Goal: Transaction & Acquisition: Purchase product/service

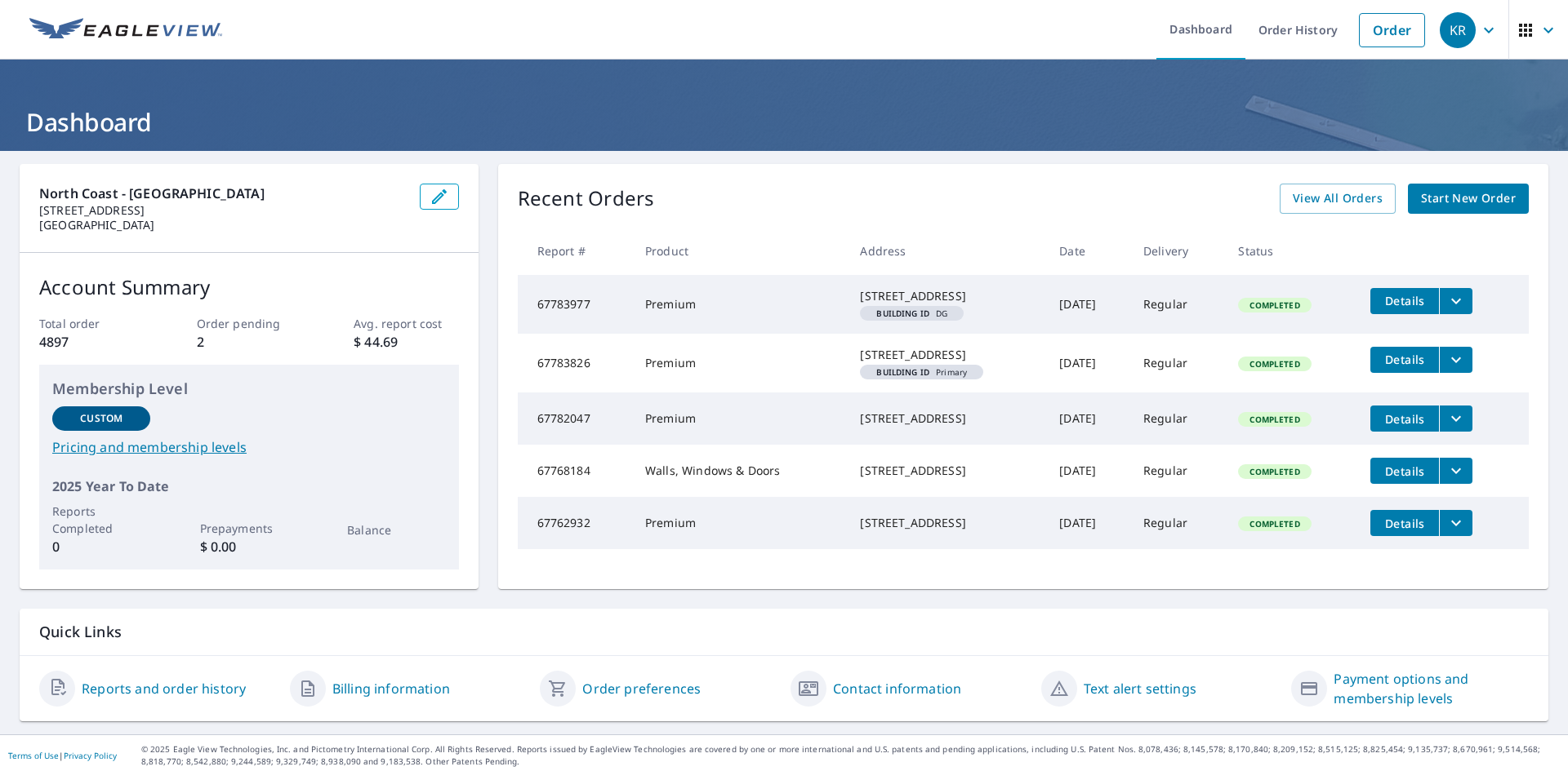
click at [1431, 197] on span "Start New Order" at bounding box center [1468, 199] width 94 height 21
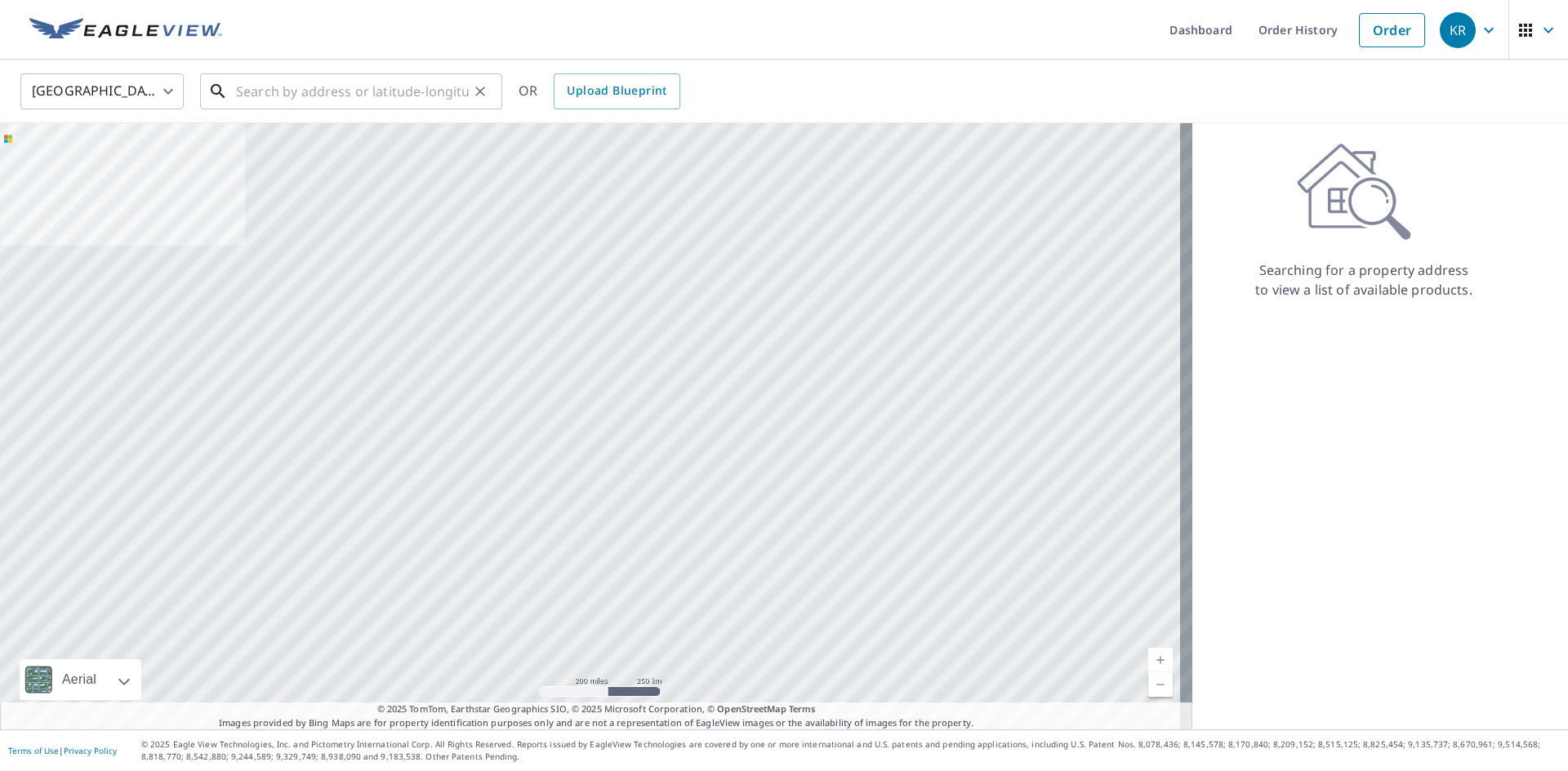
click at [272, 93] on input "text" at bounding box center [352, 91] width 233 height 46
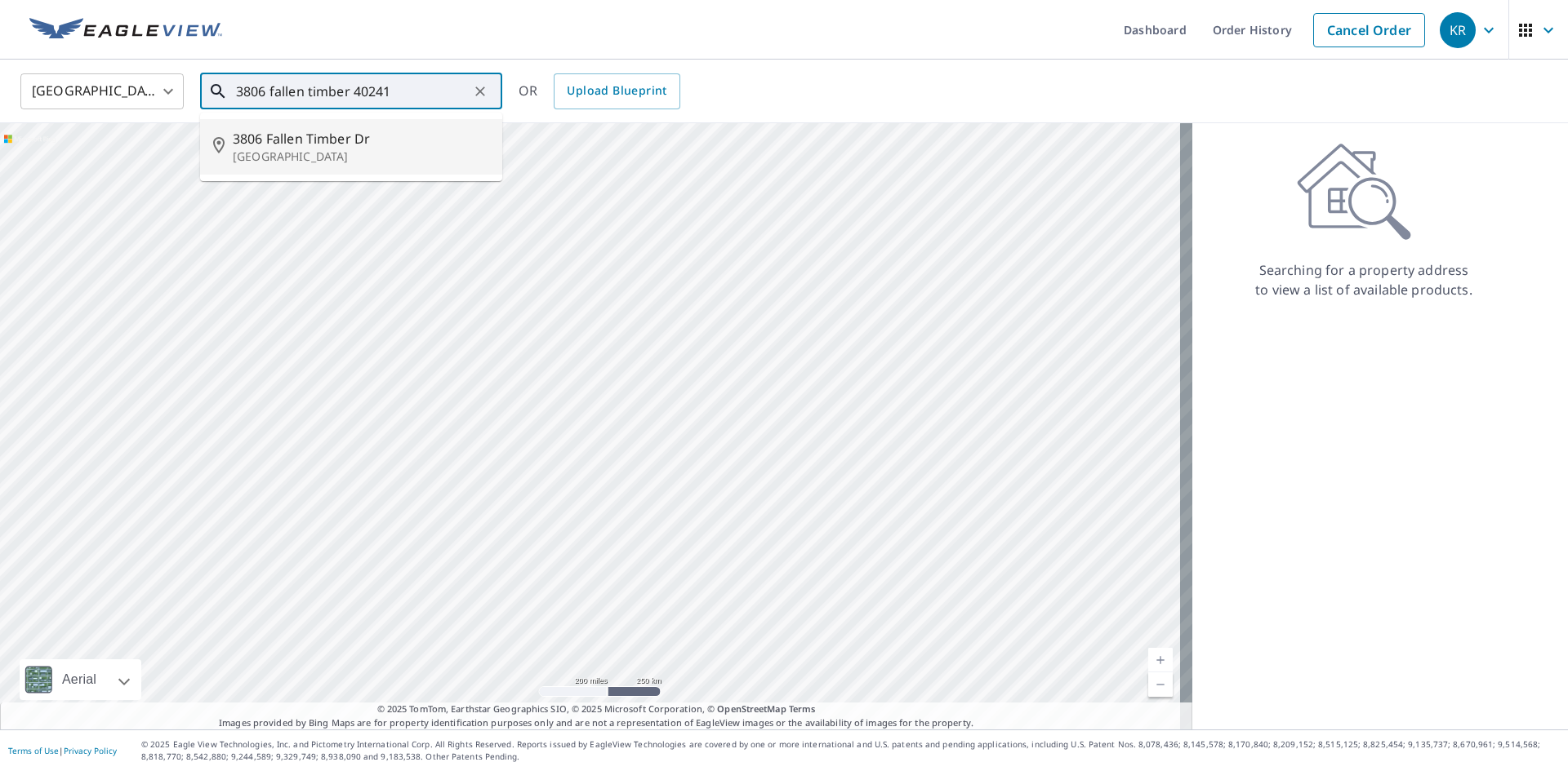
click at [267, 140] on span "3806 Fallen Timber Dr" at bounding box center [361, 138] width 256 height 20
type input "[STREET_ADDRESS][PERSON_NAME]"
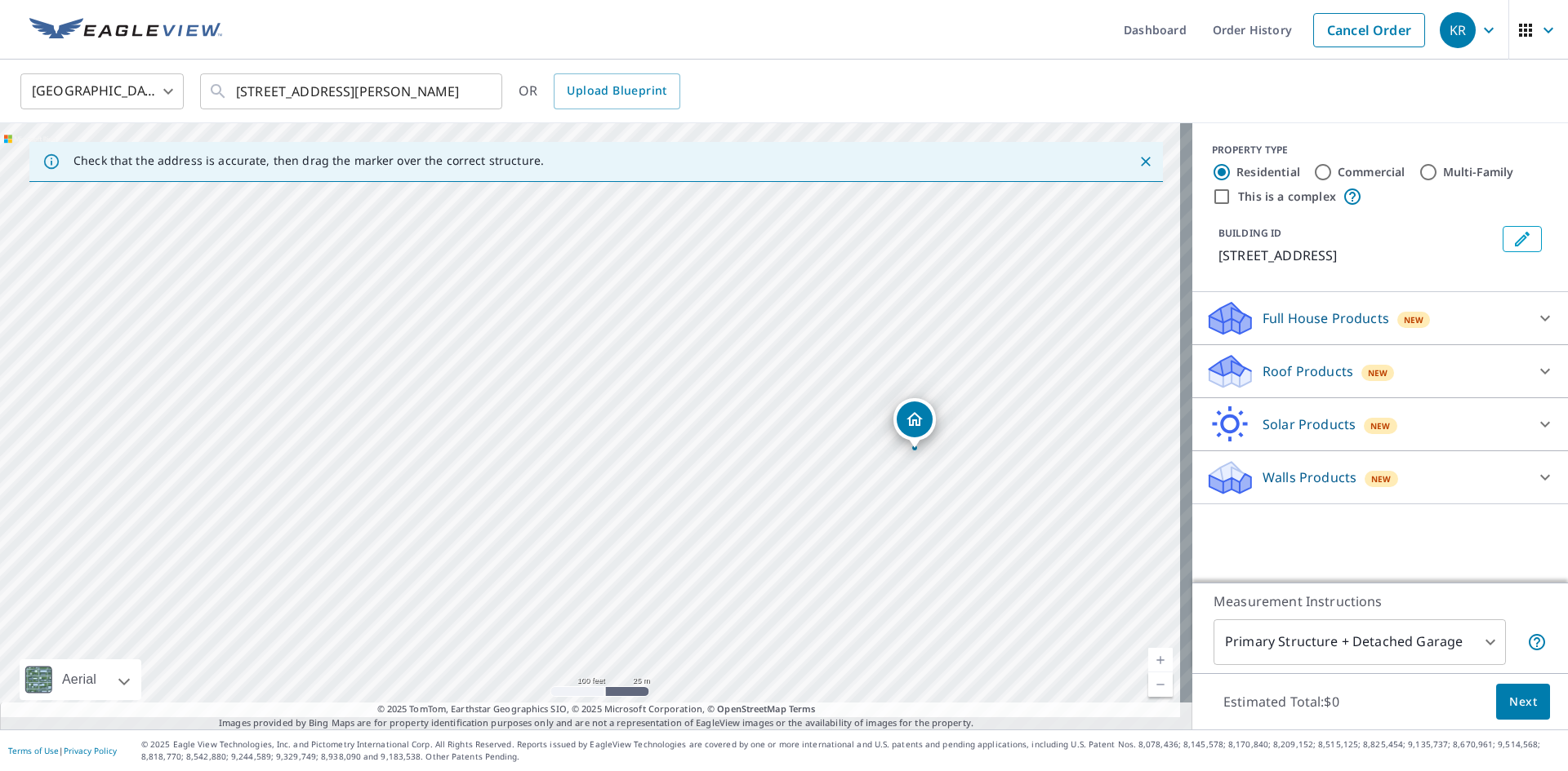
drag, startPoint x: 921, startPoint y: 415, endPoint x: 918, endPoint y: 425, distance: 10.4
click at [1535, 381] on icon at bounding box center [1545, 371] width 20 height 20
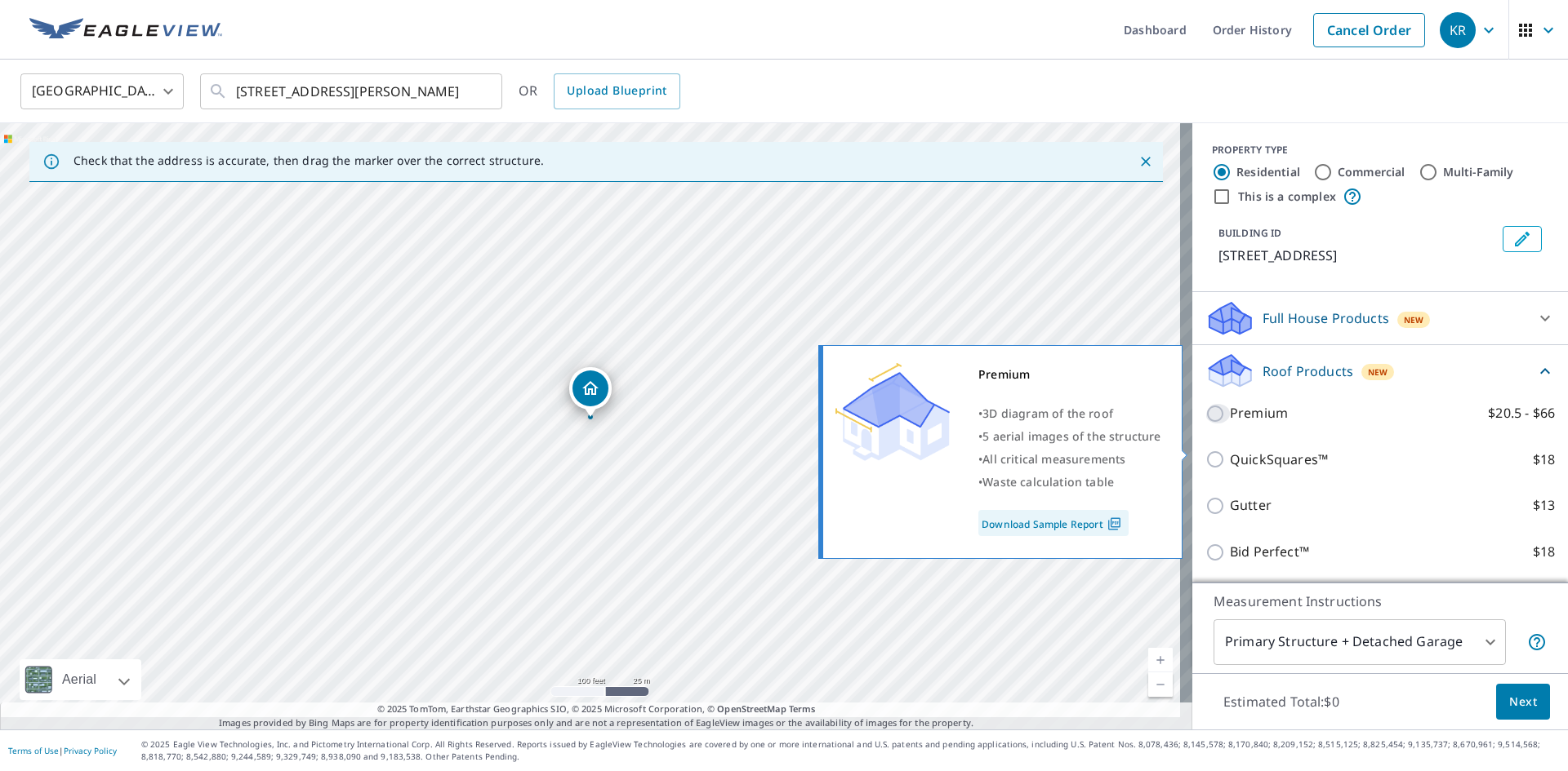
click at [1205, 423] on input "Premium $20.5 - $66" at bounding box center [1217, 413] width 24 height 20
checkbox input "true"
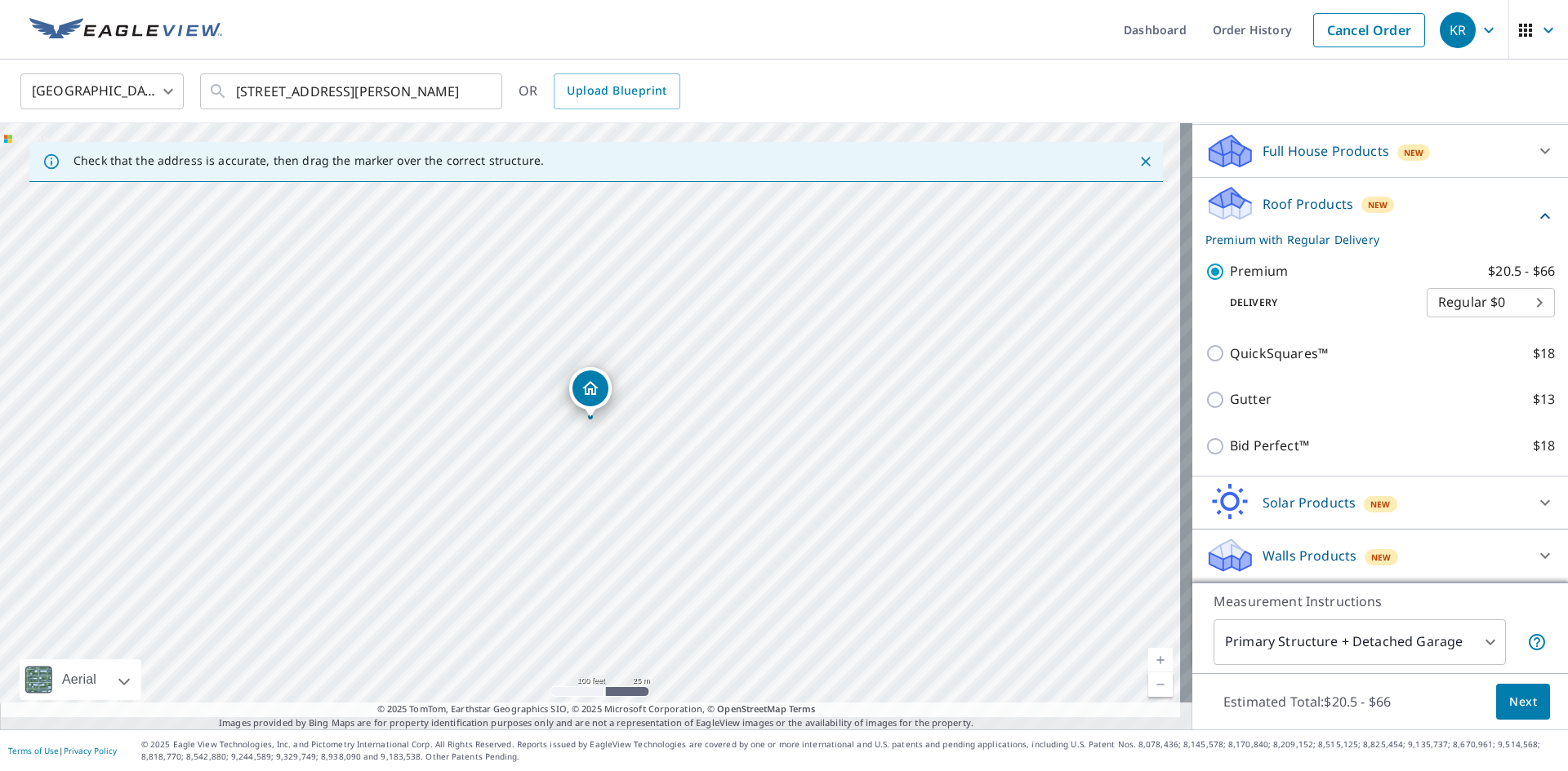
scroll to position [257, 0]
click at [1513, 692] on span "Next" at bounding box center [1523, 703] width 28 height 21
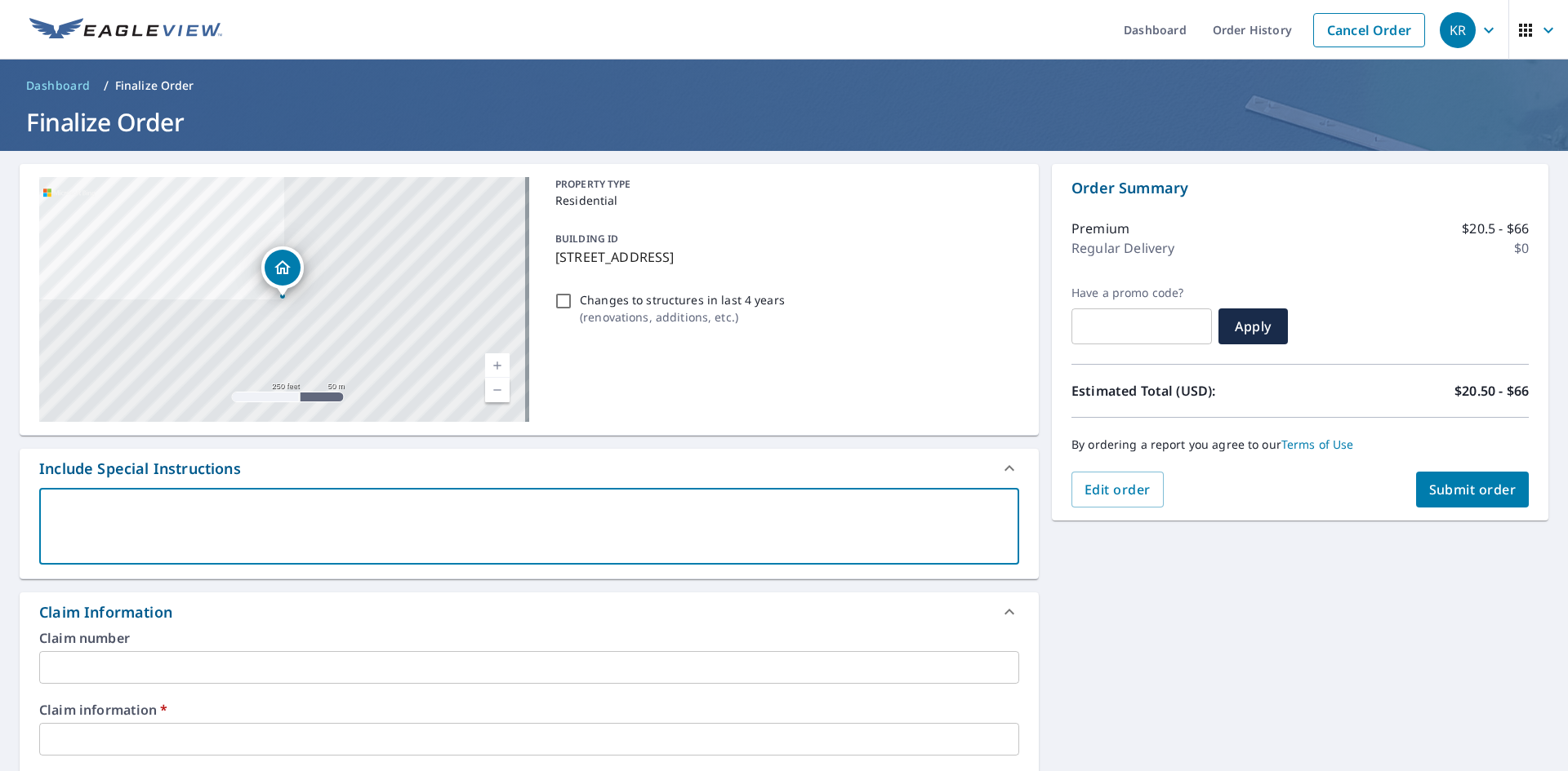
click at [164, 521] on textarea at bounding box center [529, 527] width 957 height 47
type textarea "J"
type textarea "x"
checkbox input "true"
type textarea "Ji"
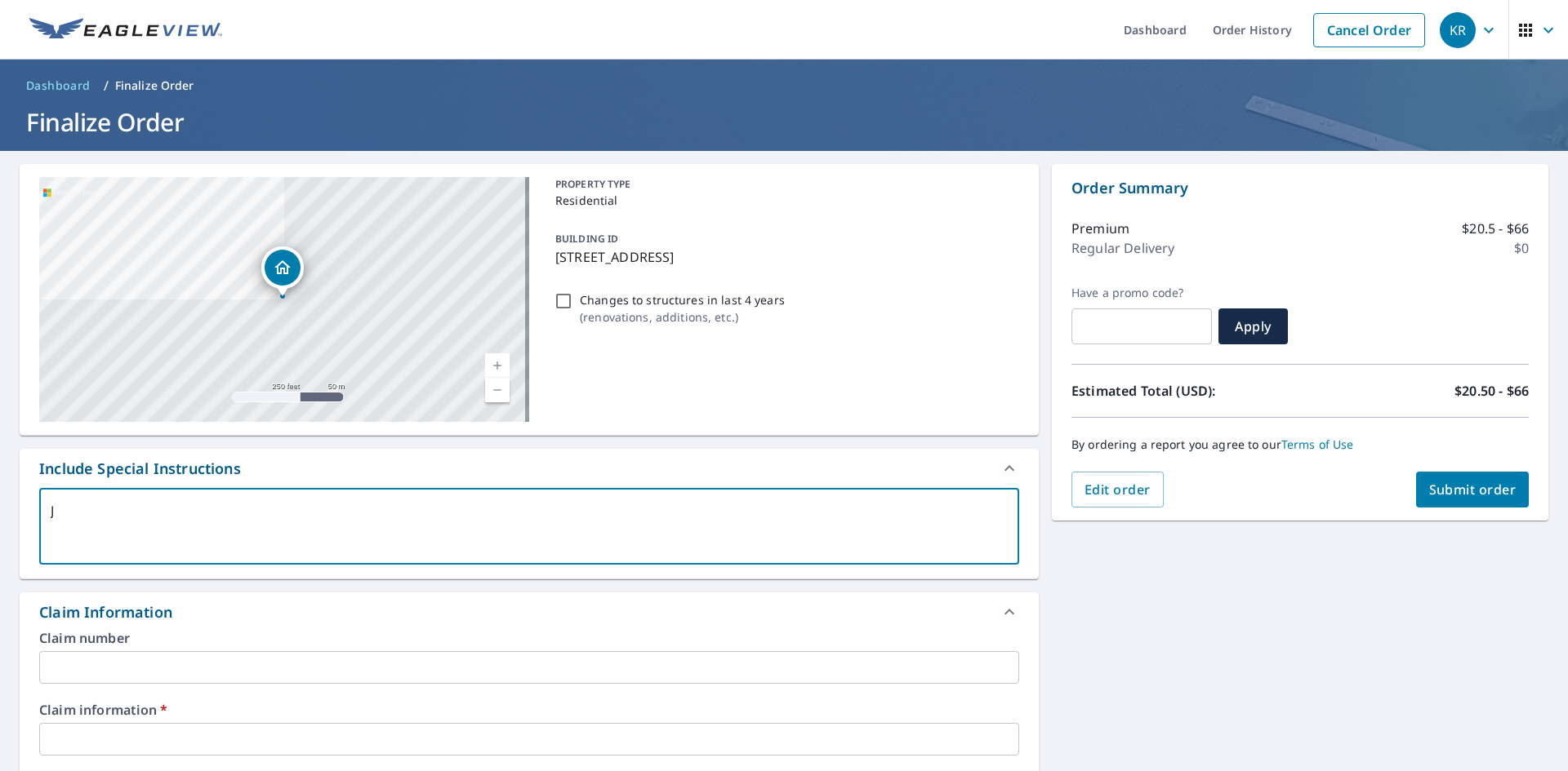
type textarea "x"
checkbox input "true"
type textarea "[PERSON_NAME]"
type textarea "x"
checkbox input "true"
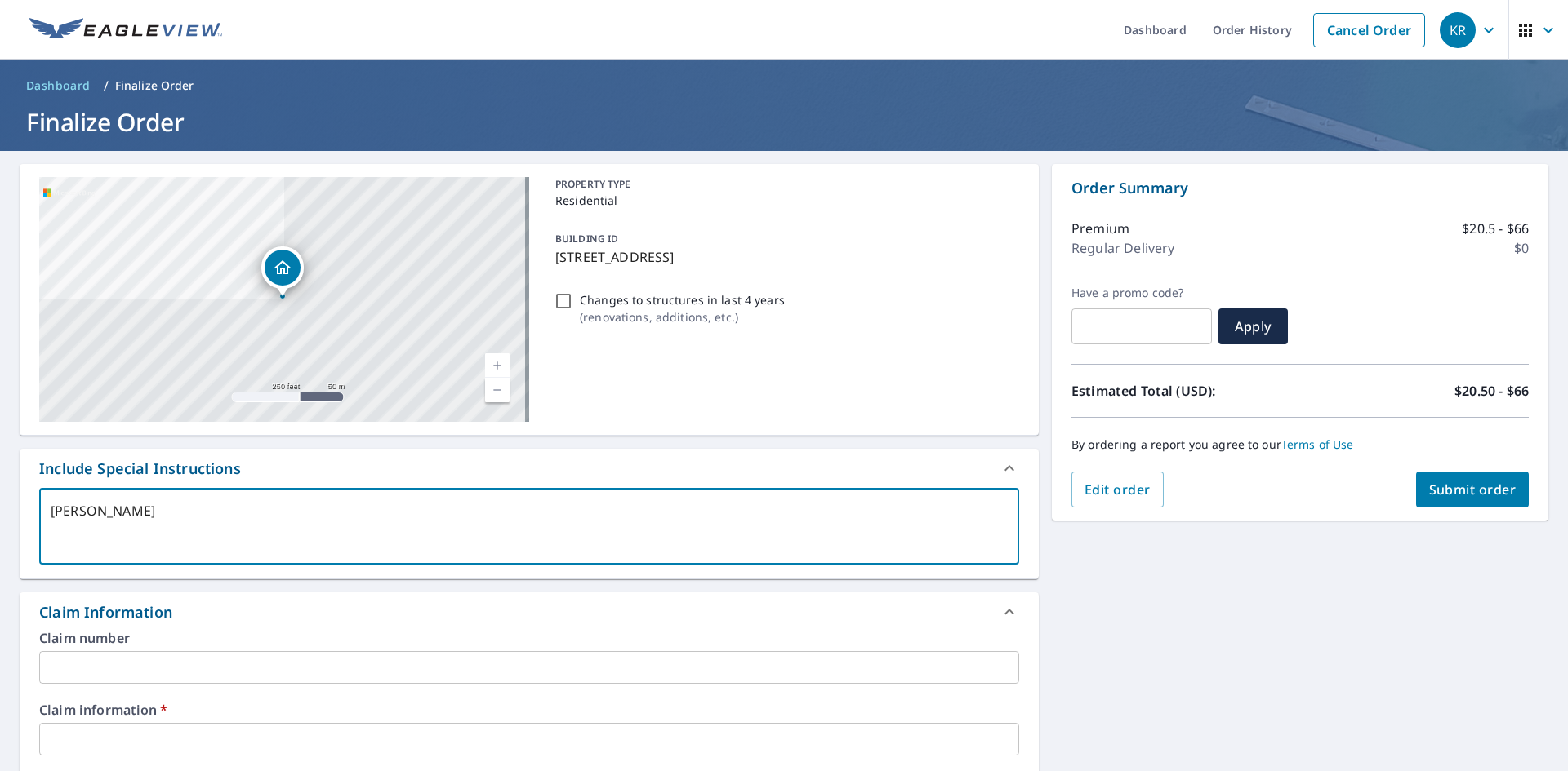
type textarea "Jimm"
type textarea "x"
checkbox input "true"
type textarea "[PERSON_NAME]"
type textarea "x"
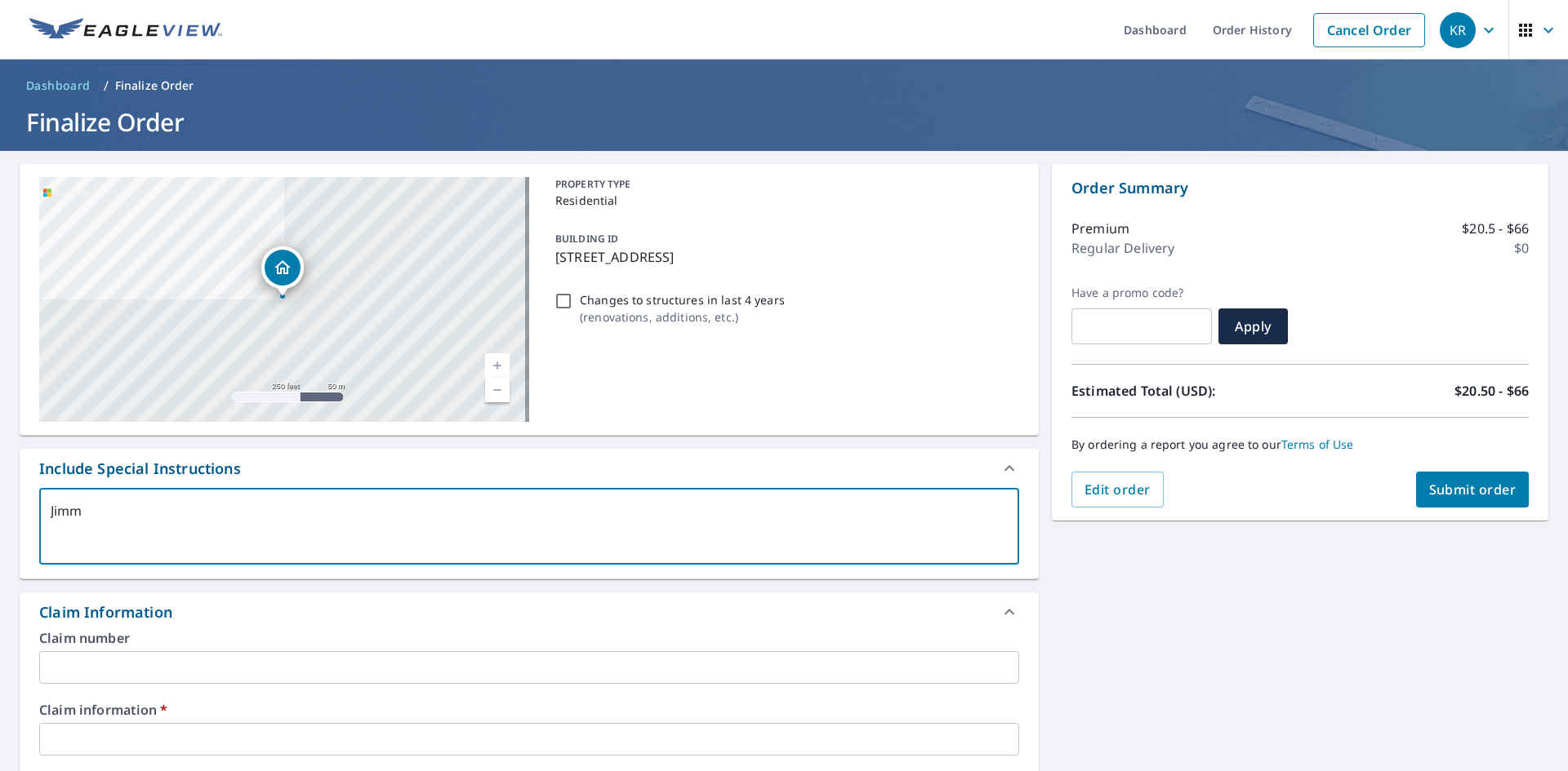
checkbox input "true"
type textarea "Jimm"
type textarea "x"
checkbox input "true"
type textarea "[PERSON_NAME]"
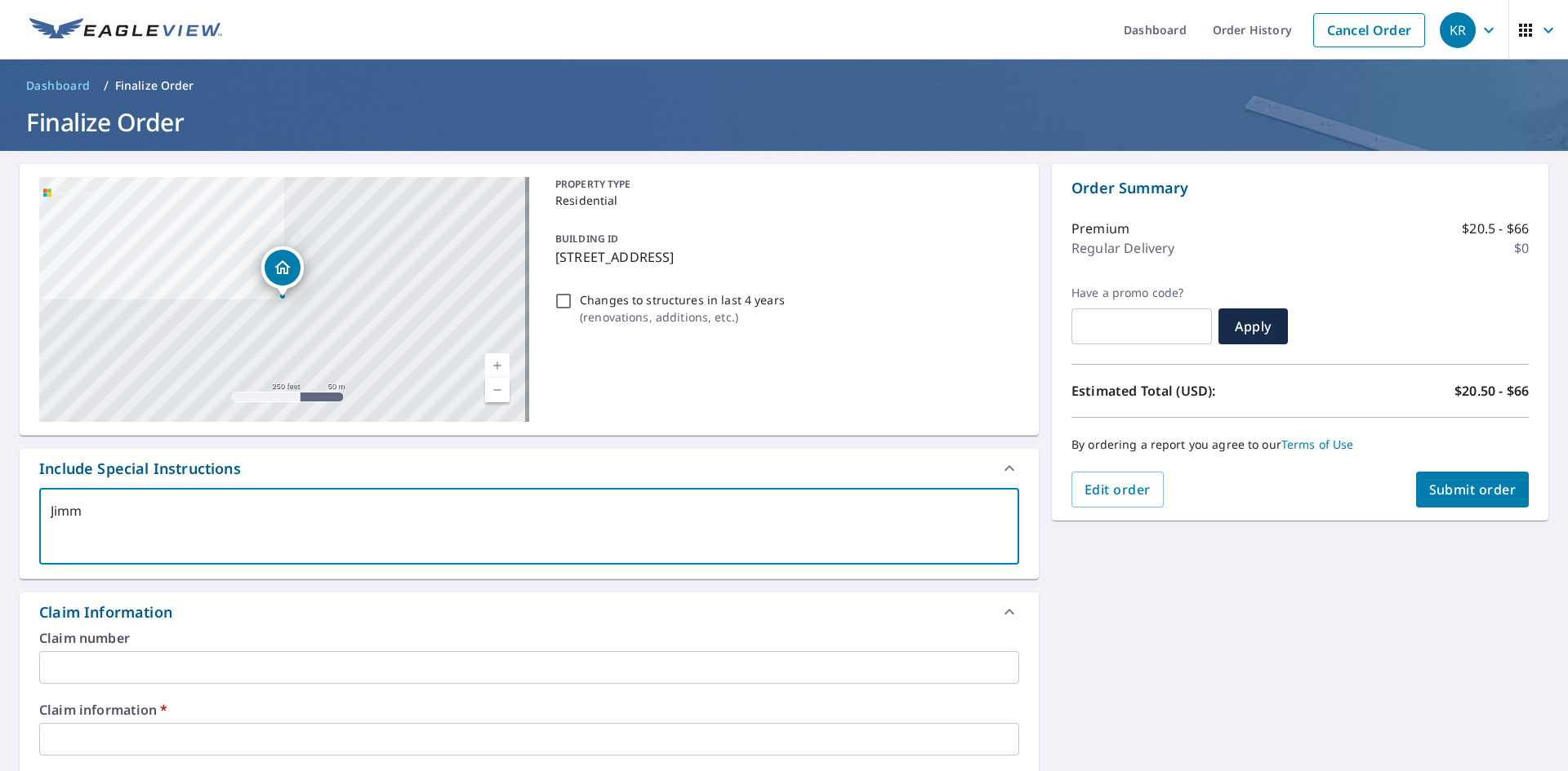
type textarea "x"
checkbox input "true"
type textarea "Ji"
type textarea "x"
checkbox input "true"
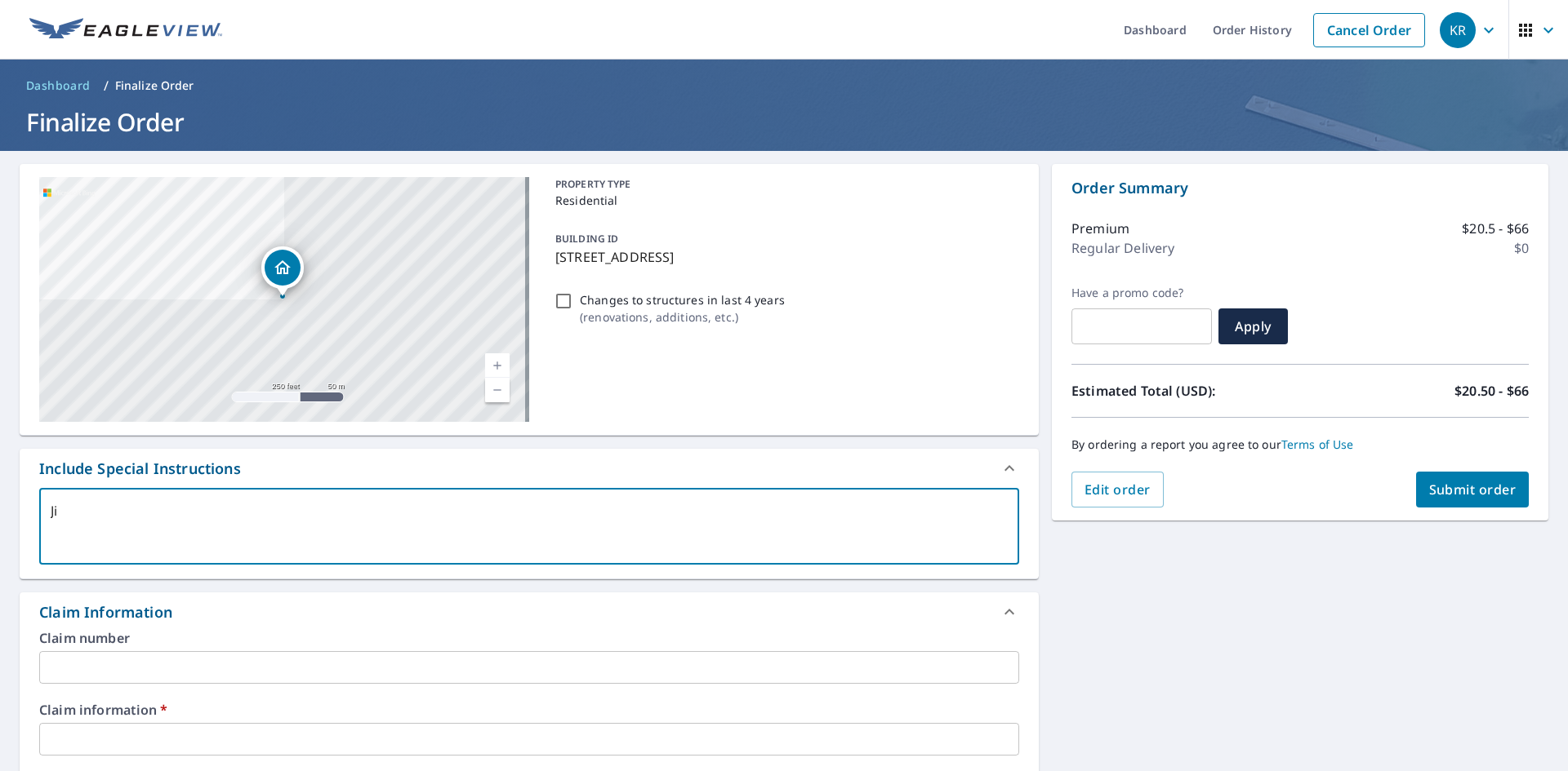
type textarea "J"
type textarea "x"
checkbox input "true"
type textarea "J"
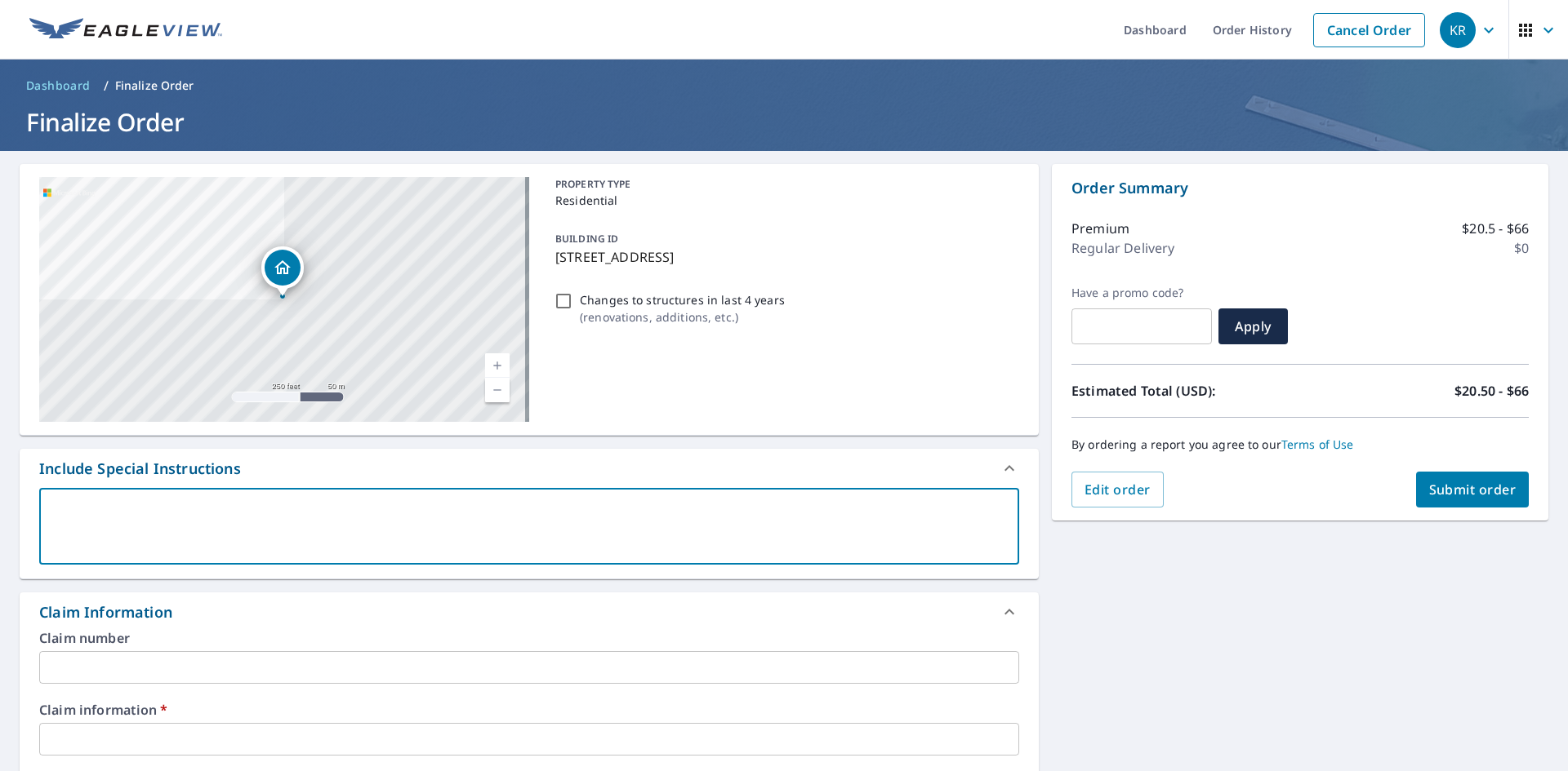
type textarea "x"
checkbox input "true"
type textarea "Ji"
type textarea "x"
checkbox input "true"
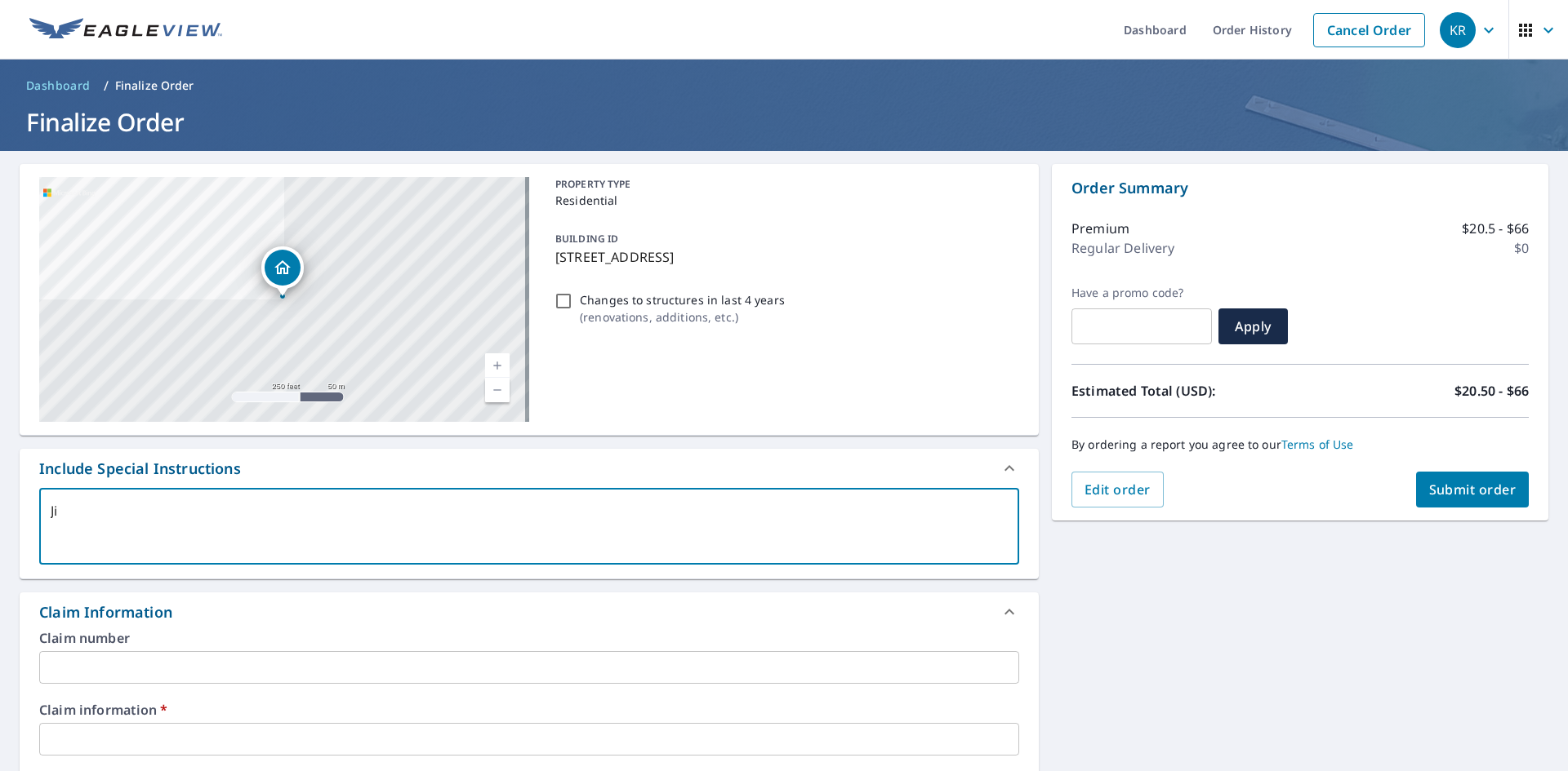
type textarea "[PERSON_NAME]"
type textarea "x"
checkbox input "true"
type textarea "Jimm"
type textarea "x"
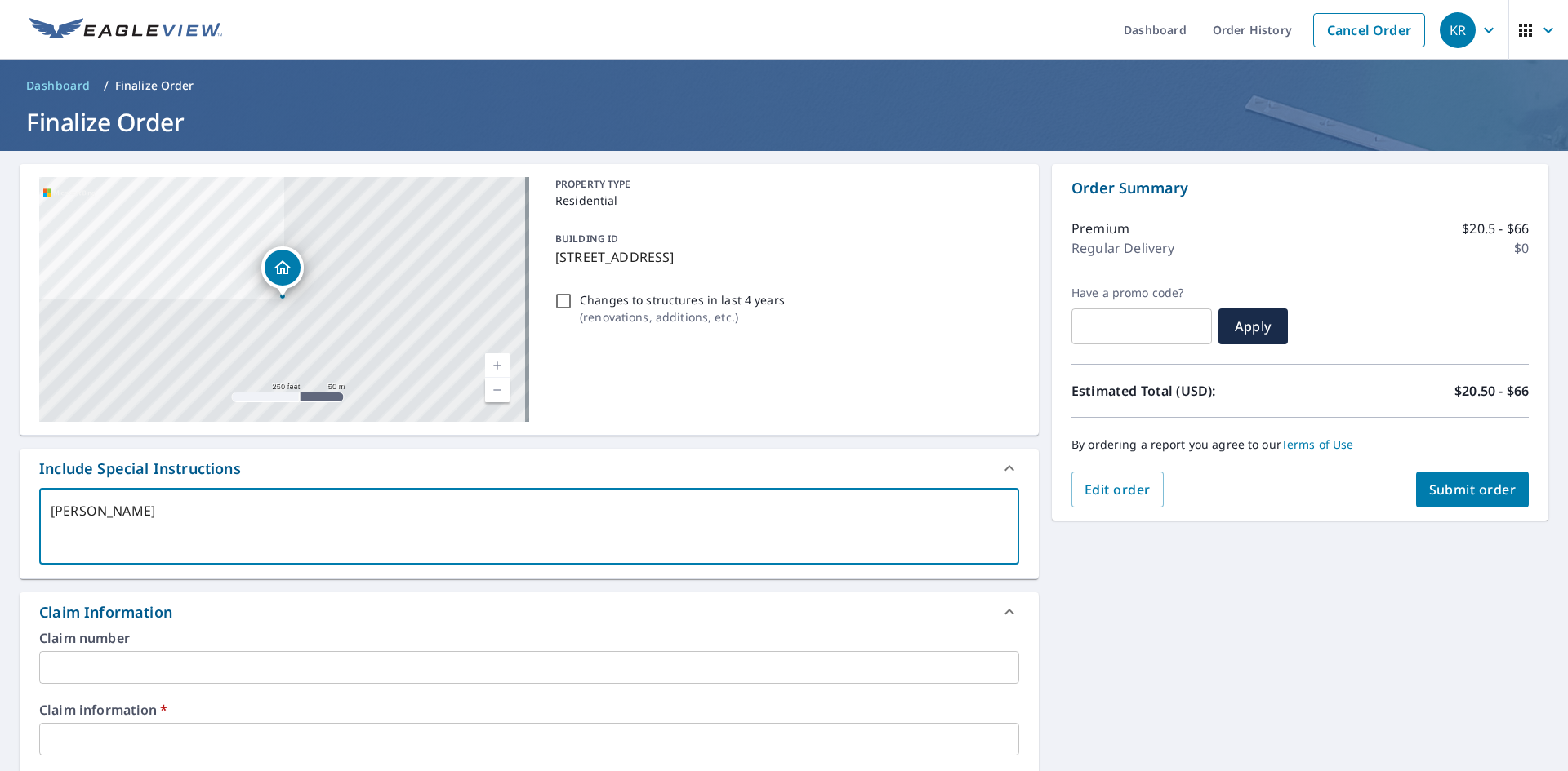
checkbox input "true"
type textarea "[PERSON_NAME]"
type textarea "x"
checkbox input "true"
type textarea "[PERSON_NAME]"
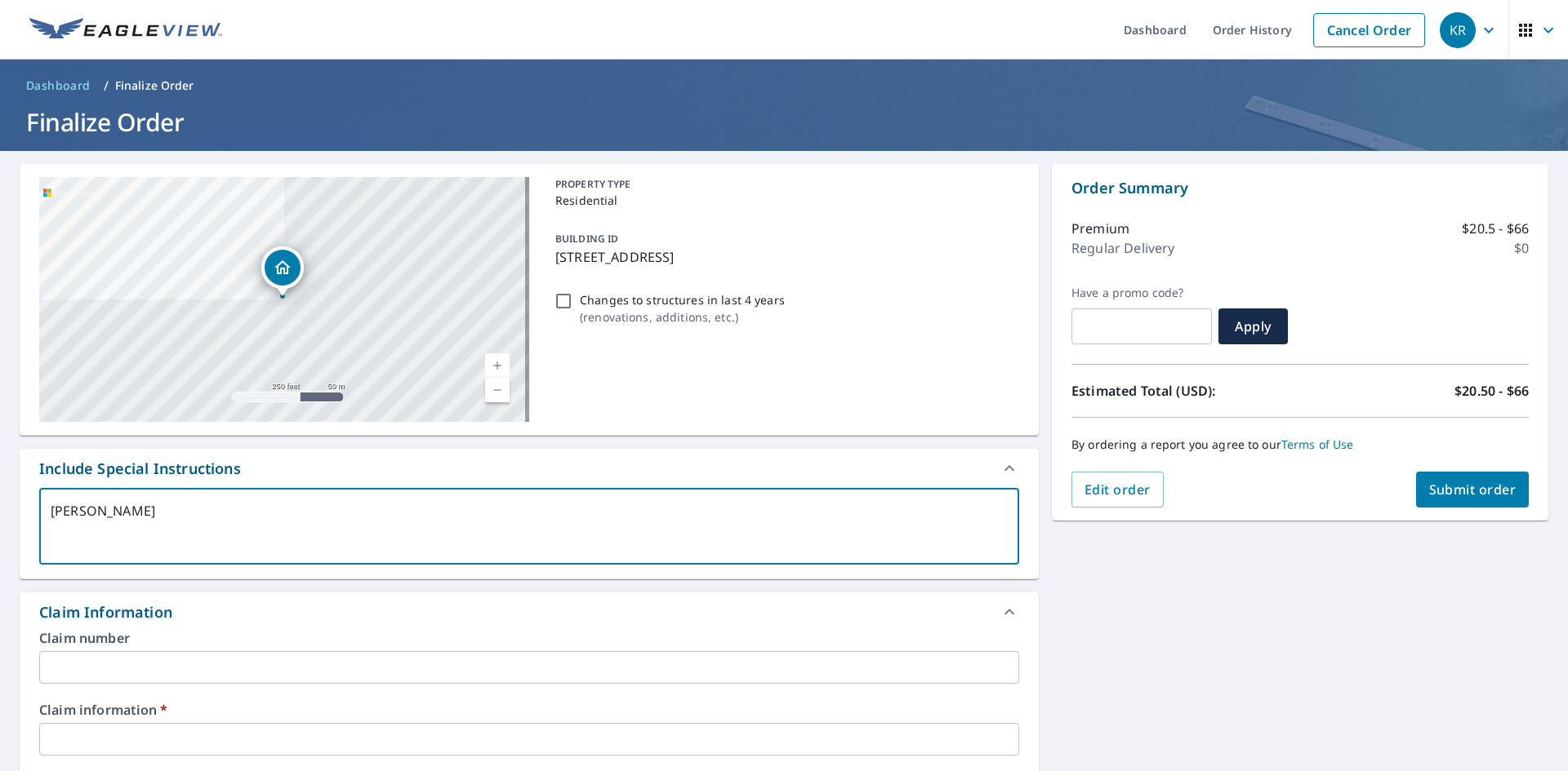
type textarea "x"
checkbox input "true"
type textarea "[PERSON_NAME]"
type textarea "x"
checkbox input "true"
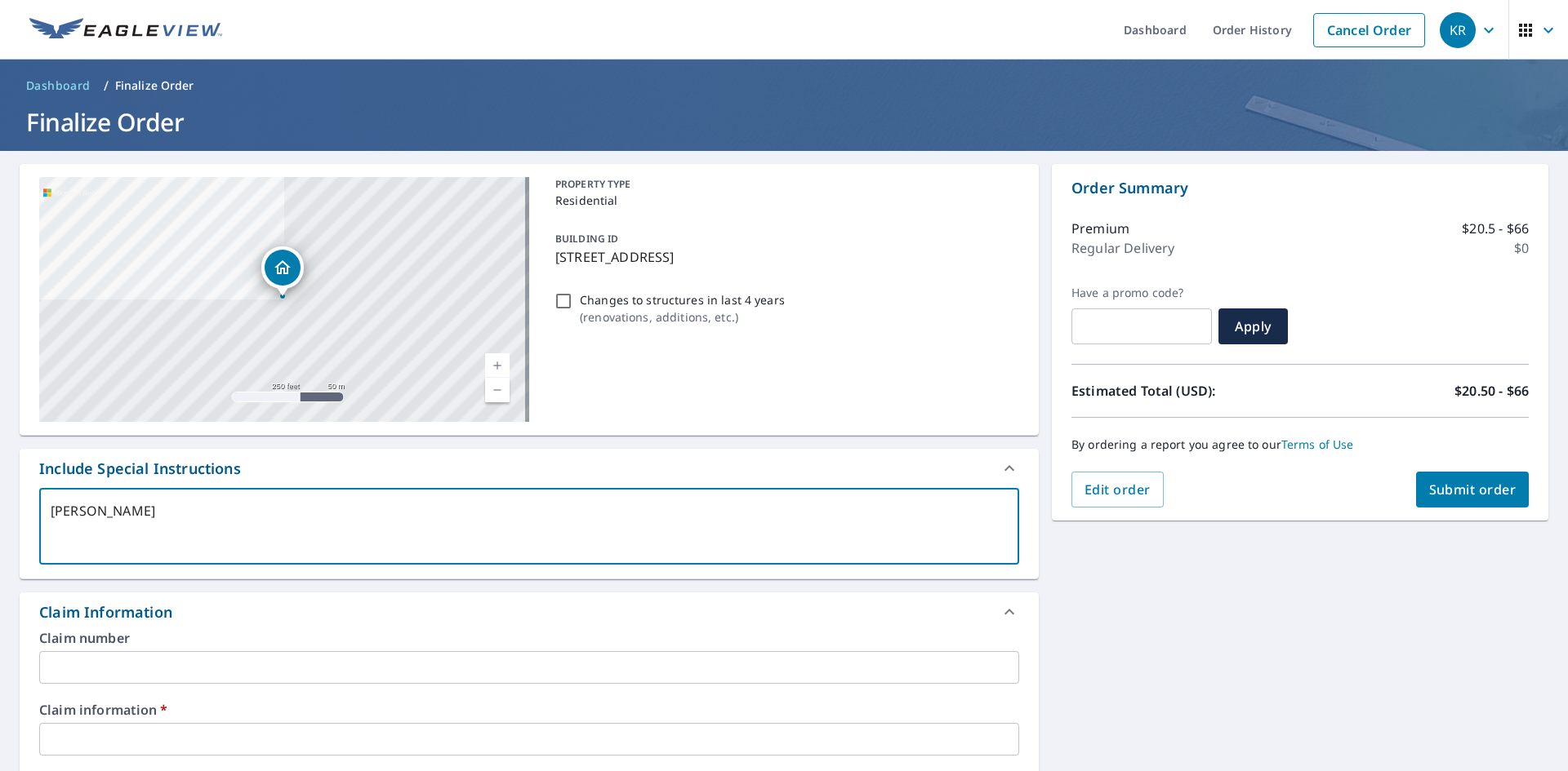
type textarea "[PERSON_NAME]"
type textarea "x"
checkbox input "true"
type textarea "[PERSON_NAME]"
type textarea "x"
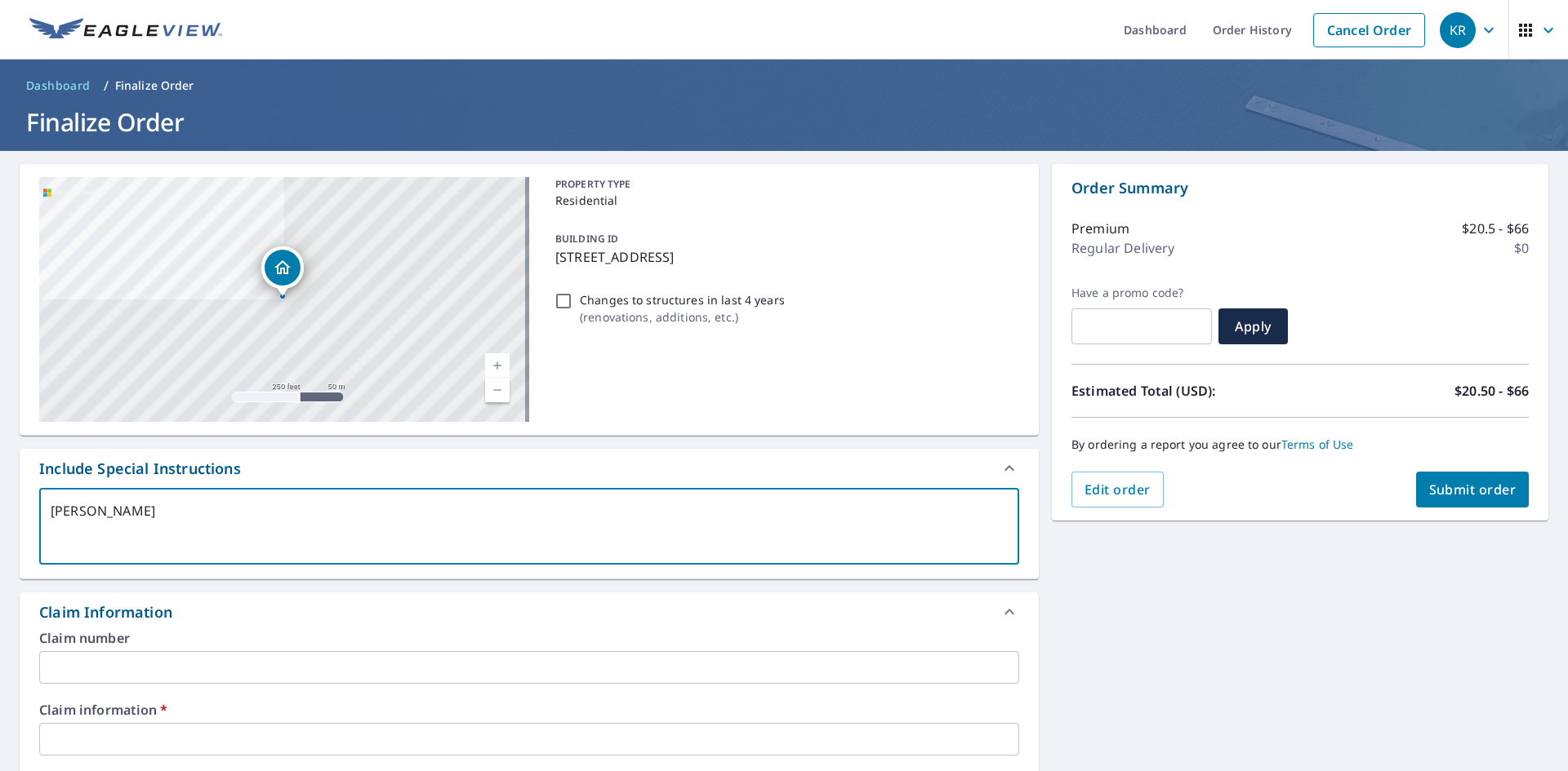
checkbox input "true"
type textarea "[PERSON_NAME]"
type textarea "x"
checkbox input "true"
type textarea "[PERSON_NAME]"
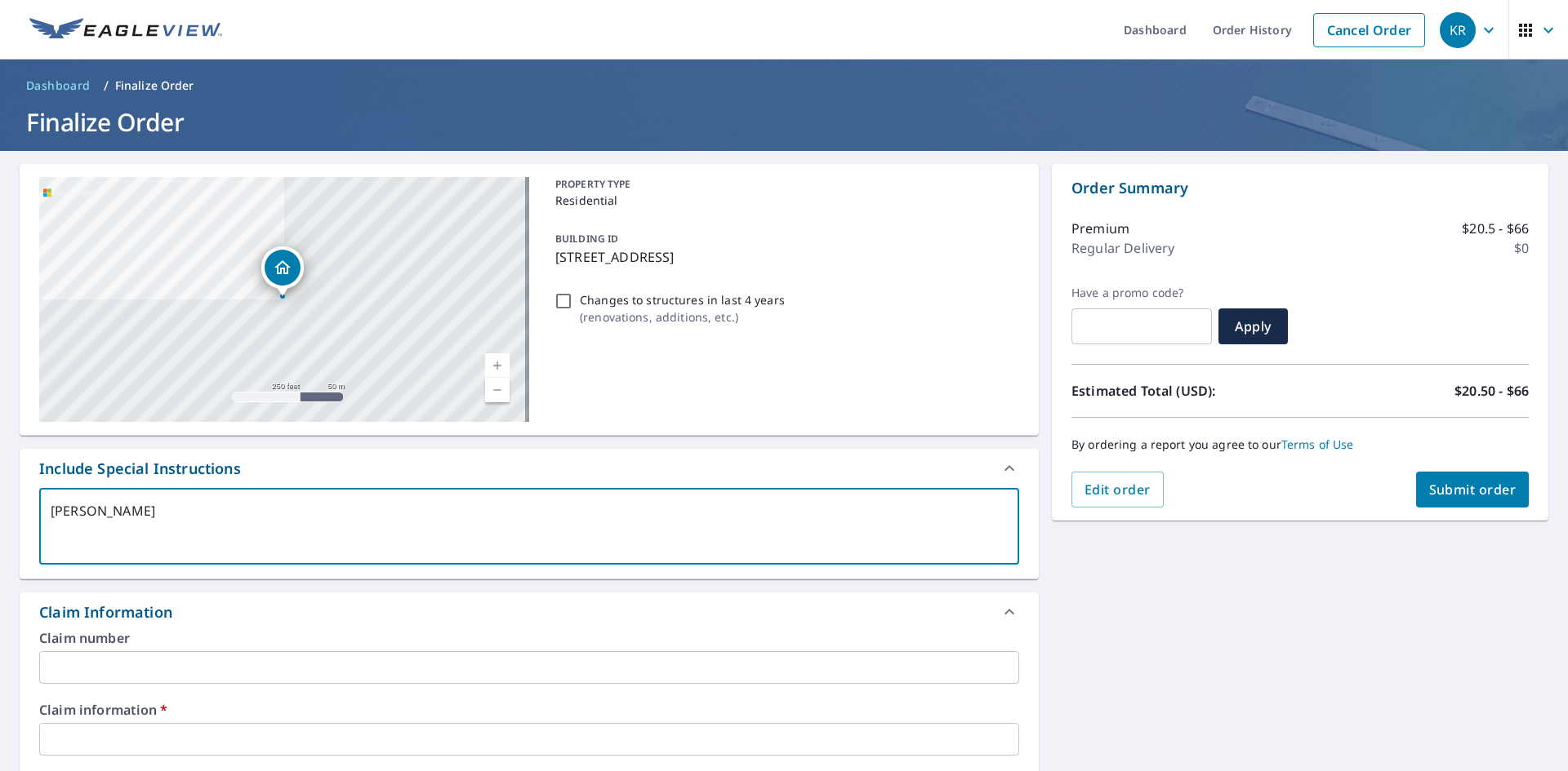
type textarea "x"
checkbox input "true"
type textarea "[PERSON_NAME]"
type textarea "x"
checkbox input "true"
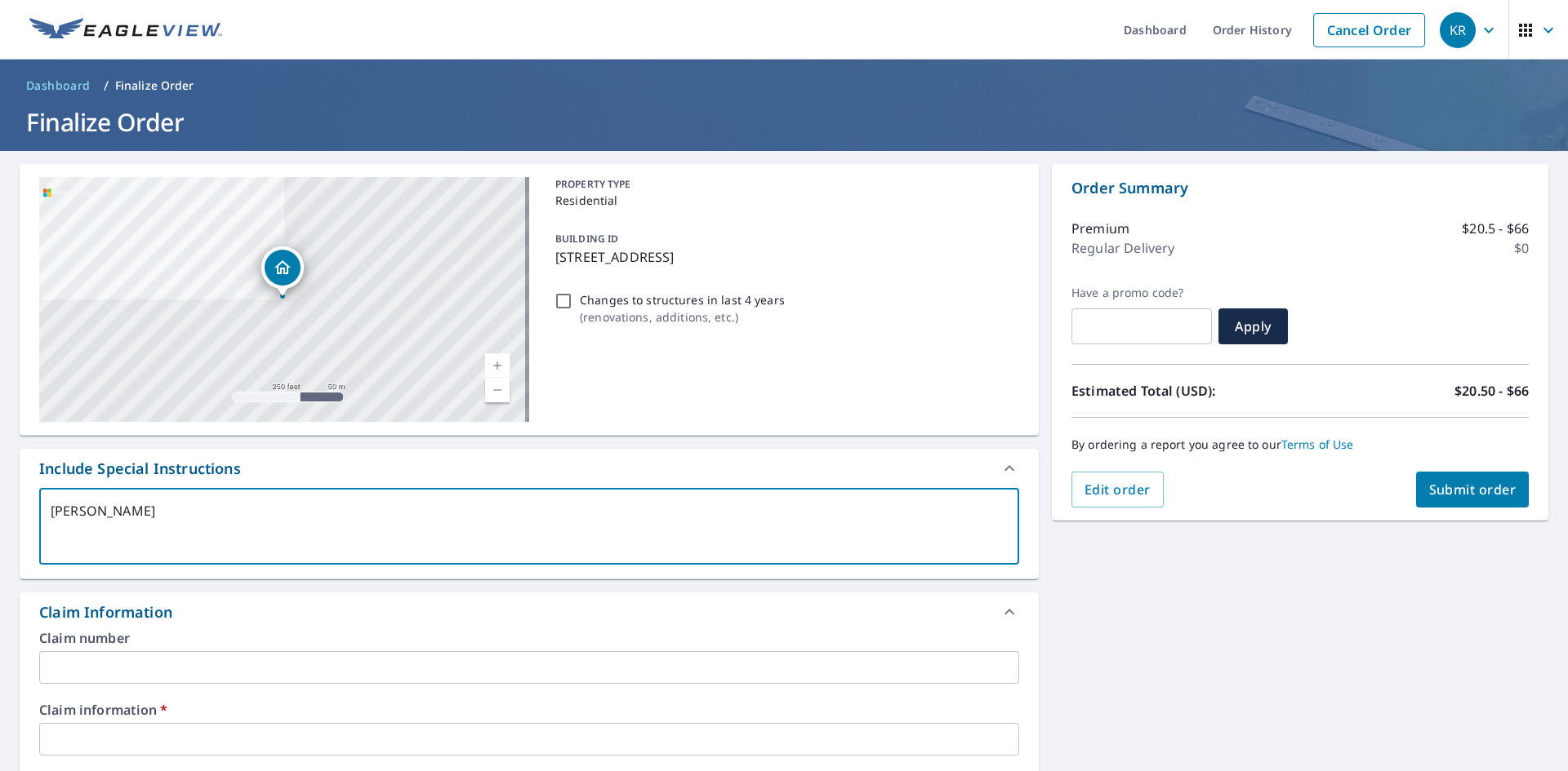
type textarea "[PERSON_NAME]"
type textarea "x"
checkbox input "true"
type textarea "[PERSON_NAME] C"
type textarea "x"
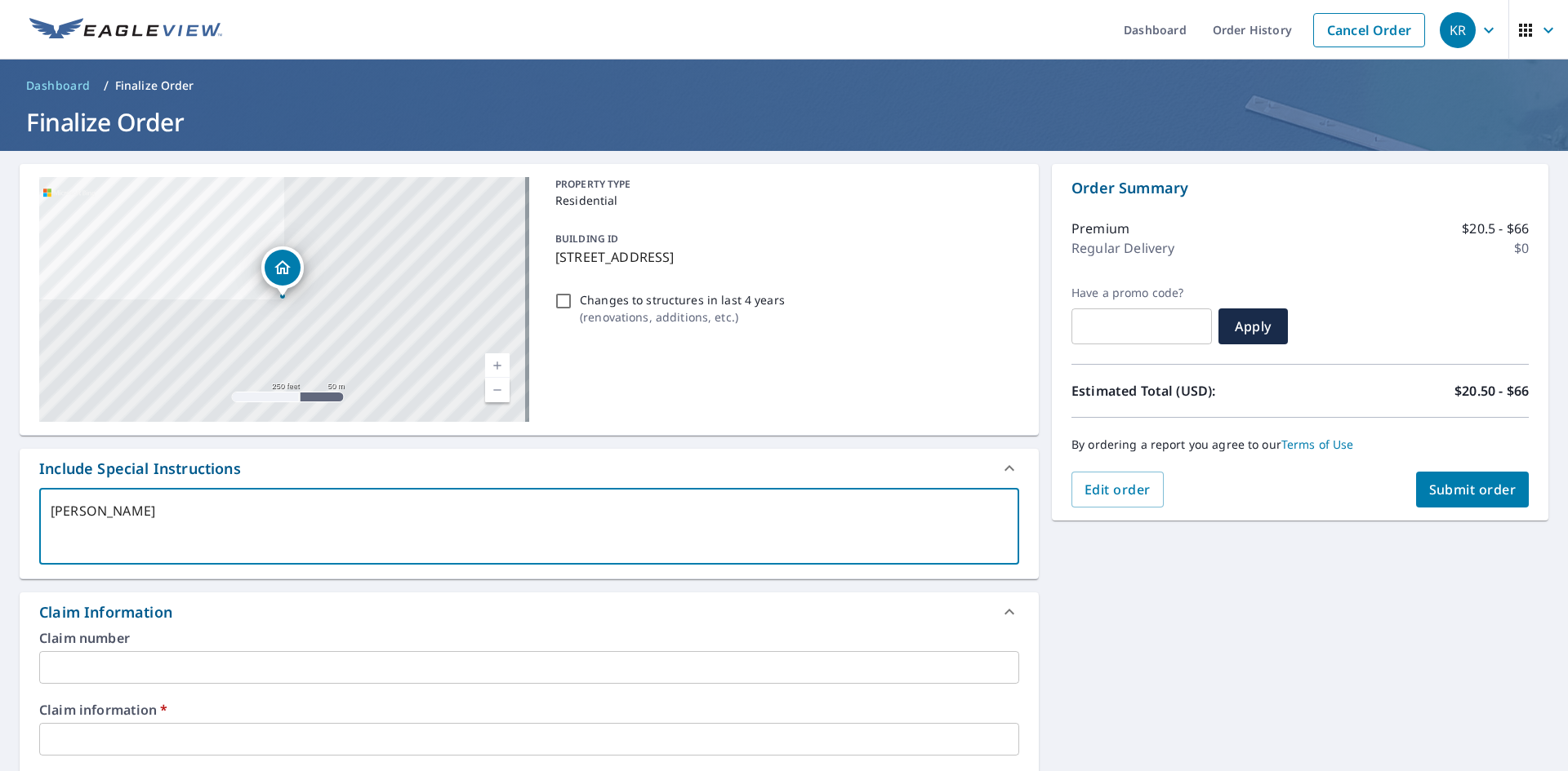
checkbox input "true"
type textarea "[PERSON_NAME] Co"
type textarea "x"
checkbox input "true"
type textarea "[PERSON_NAME] Con"
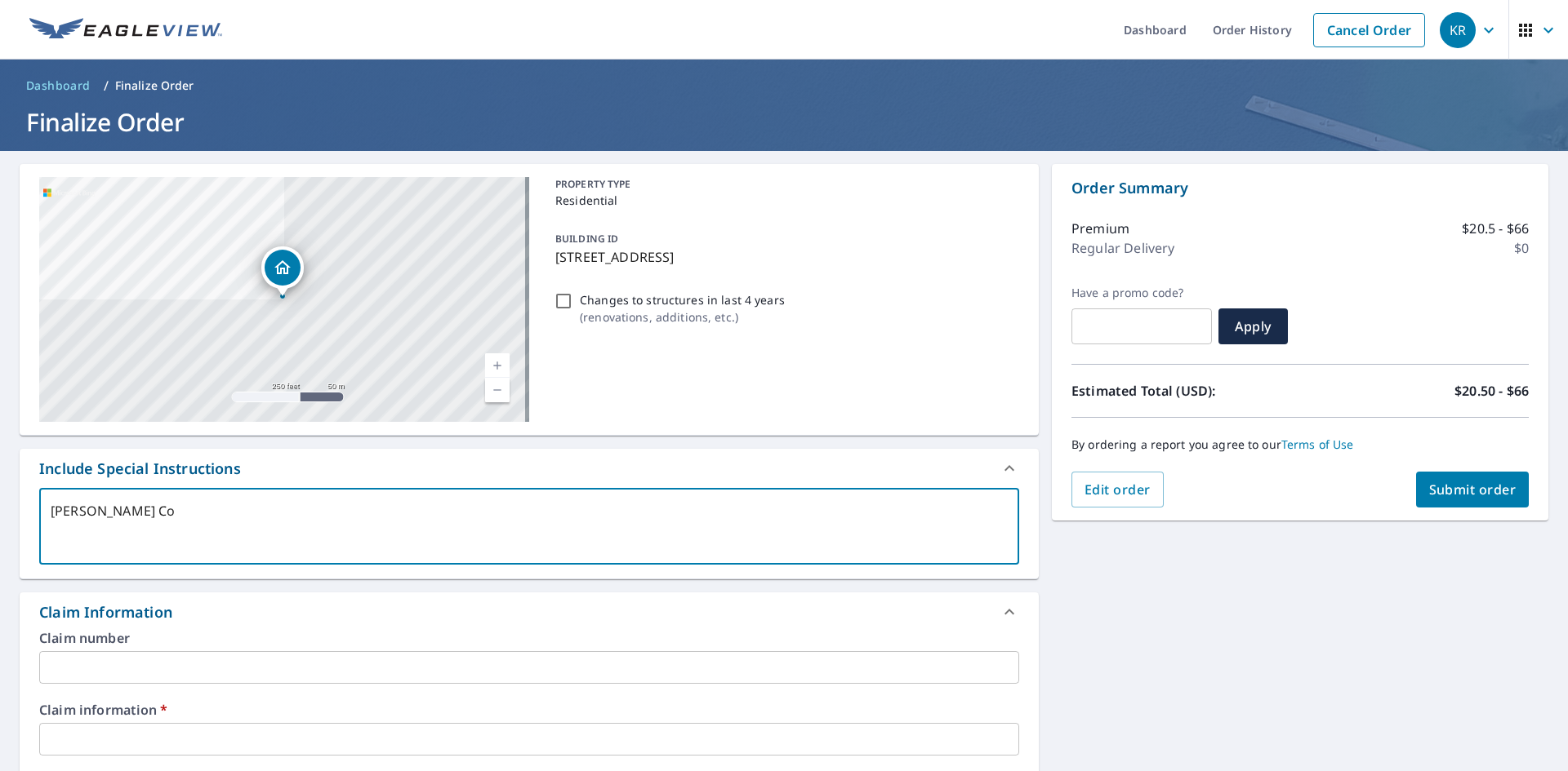
type textarea "x"
checkbox input "true"
type textarea "[PERSON_NAME] Cons"
type textarea "x"
checkbox input "true"
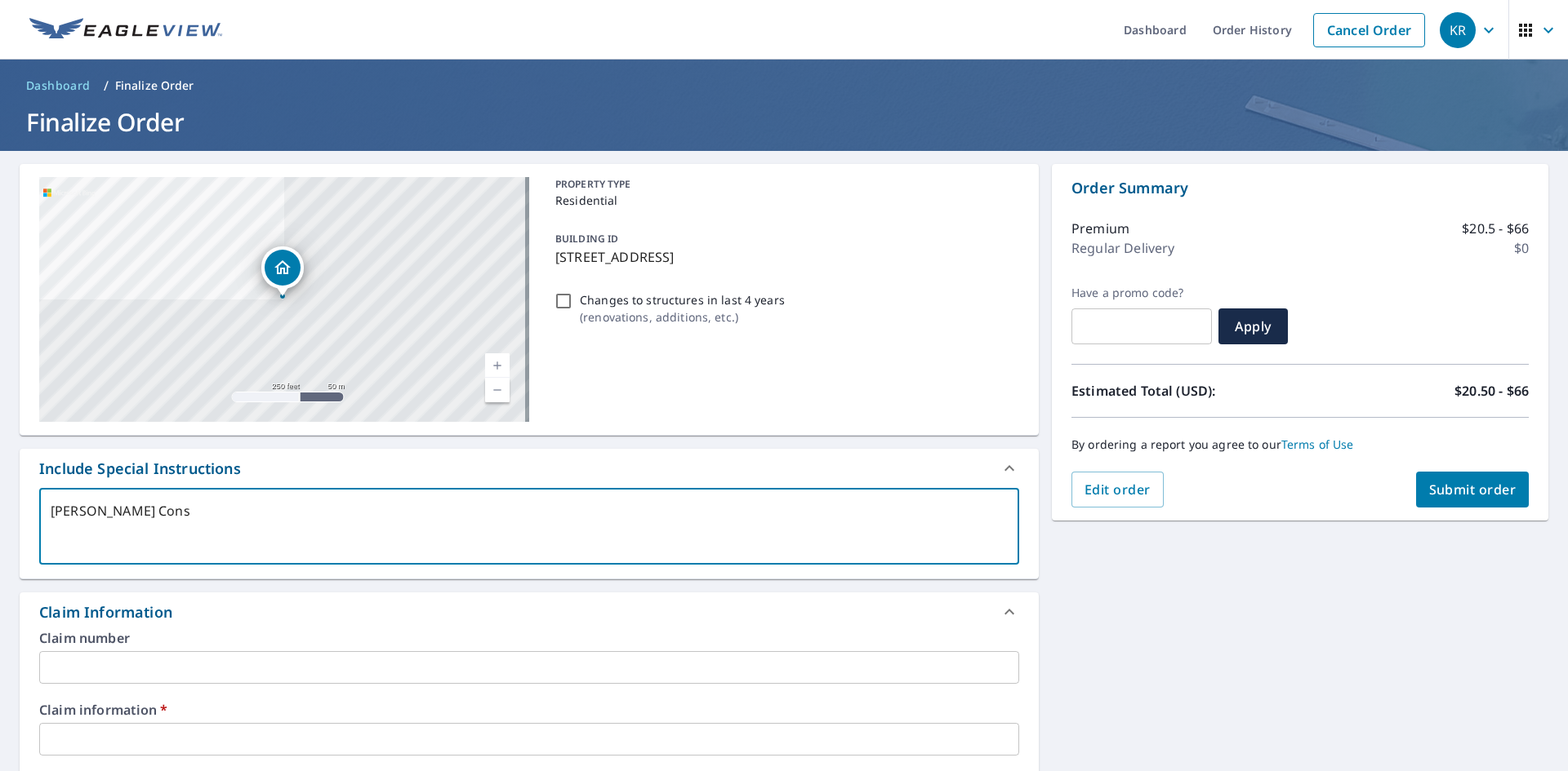
type textarea "[PERSON_NAME] Const"
type textarea "x"
checkbox input "true"
type textarea "[PERSON_NAME] Constr"
type textarea "x"
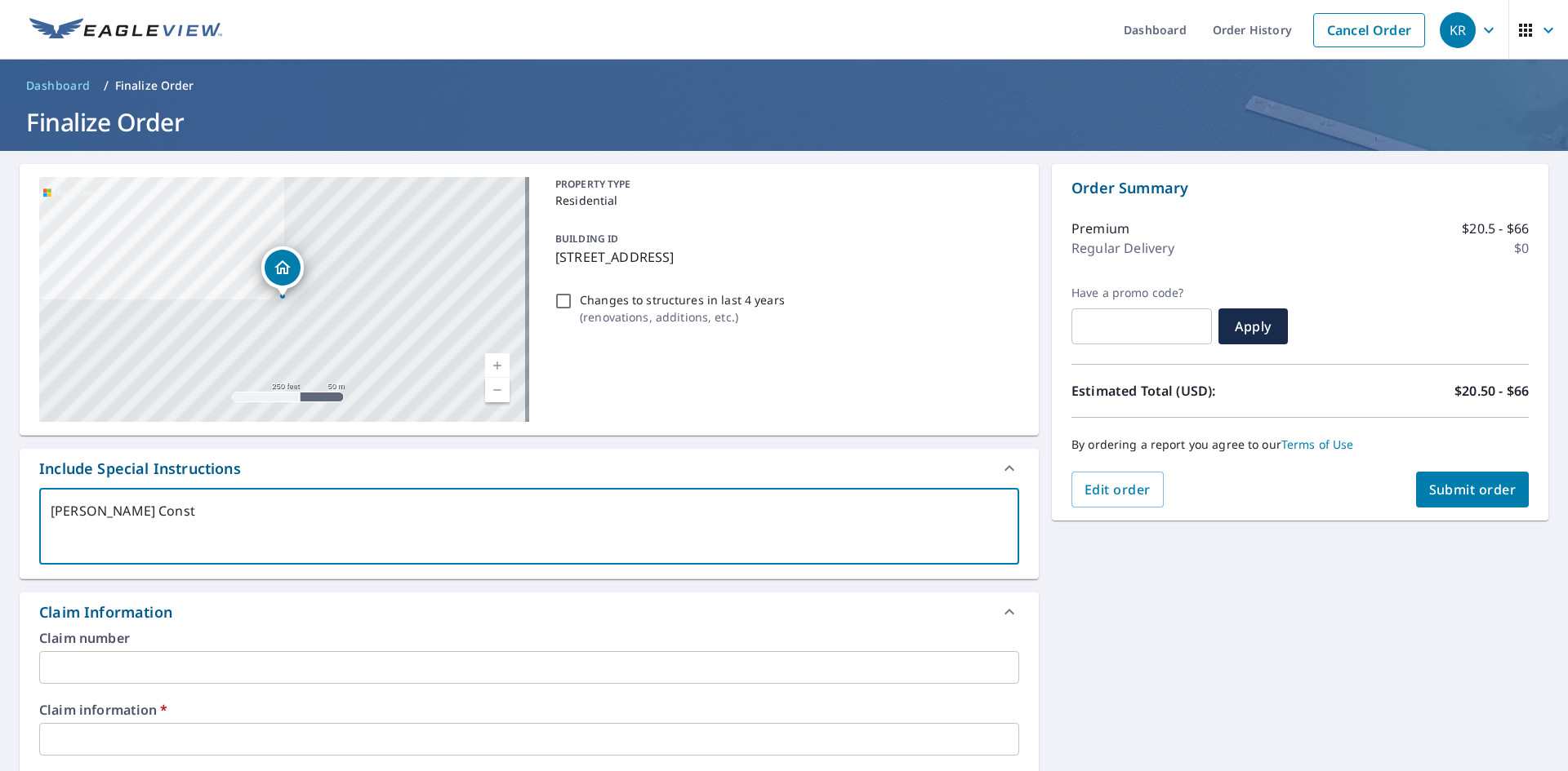
checkbox input "true"
type textarea "[PERSON_NAME] Constru"
type textarea "x"
checkbox input "true"
type textarea "[PERSON_NAME] Construc"
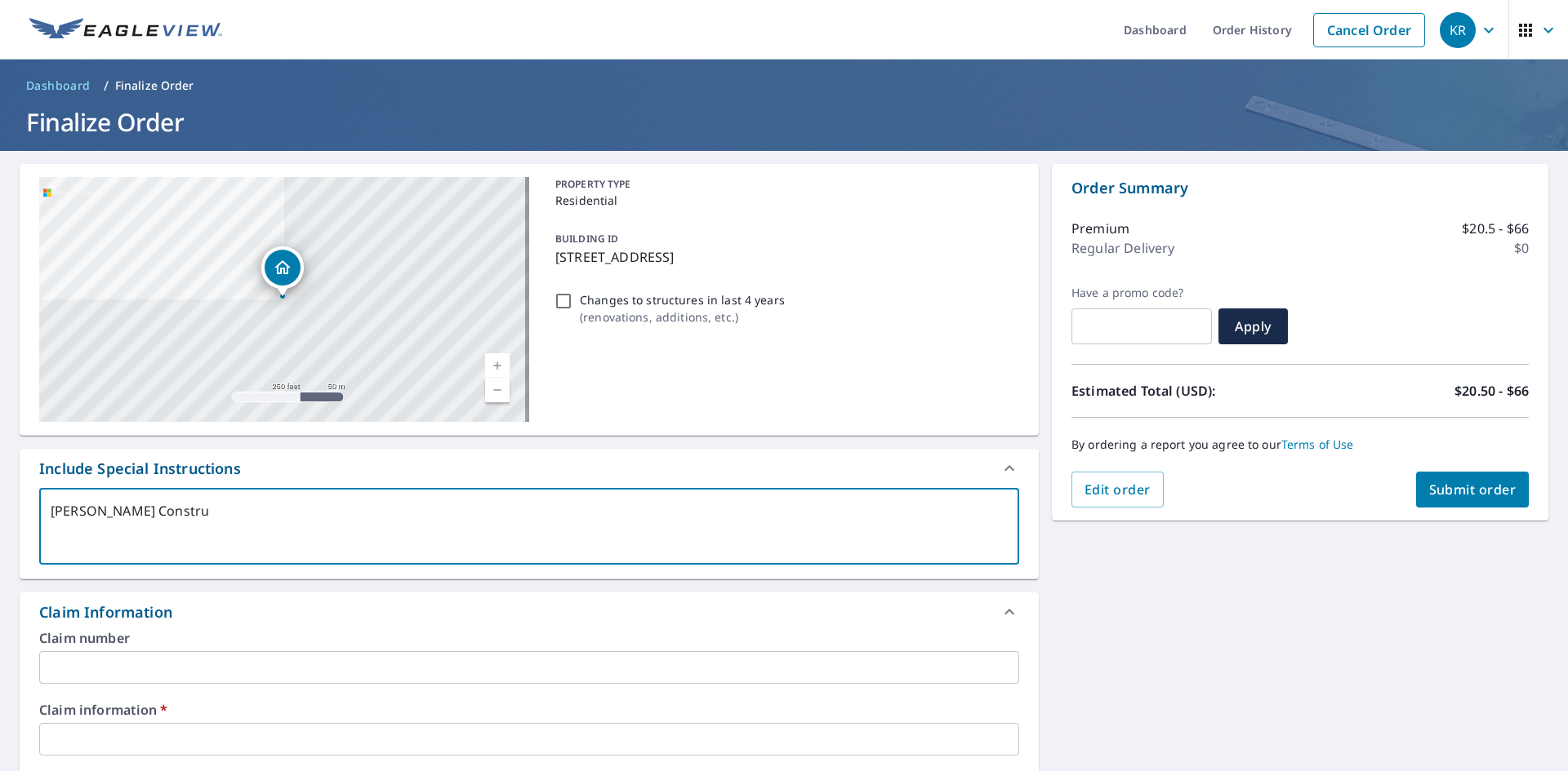
type textarea "x"
checkbox input "true"
type textarea "[PERSON_NAME] Construct"
type textarea "x"
checkbox input "true"
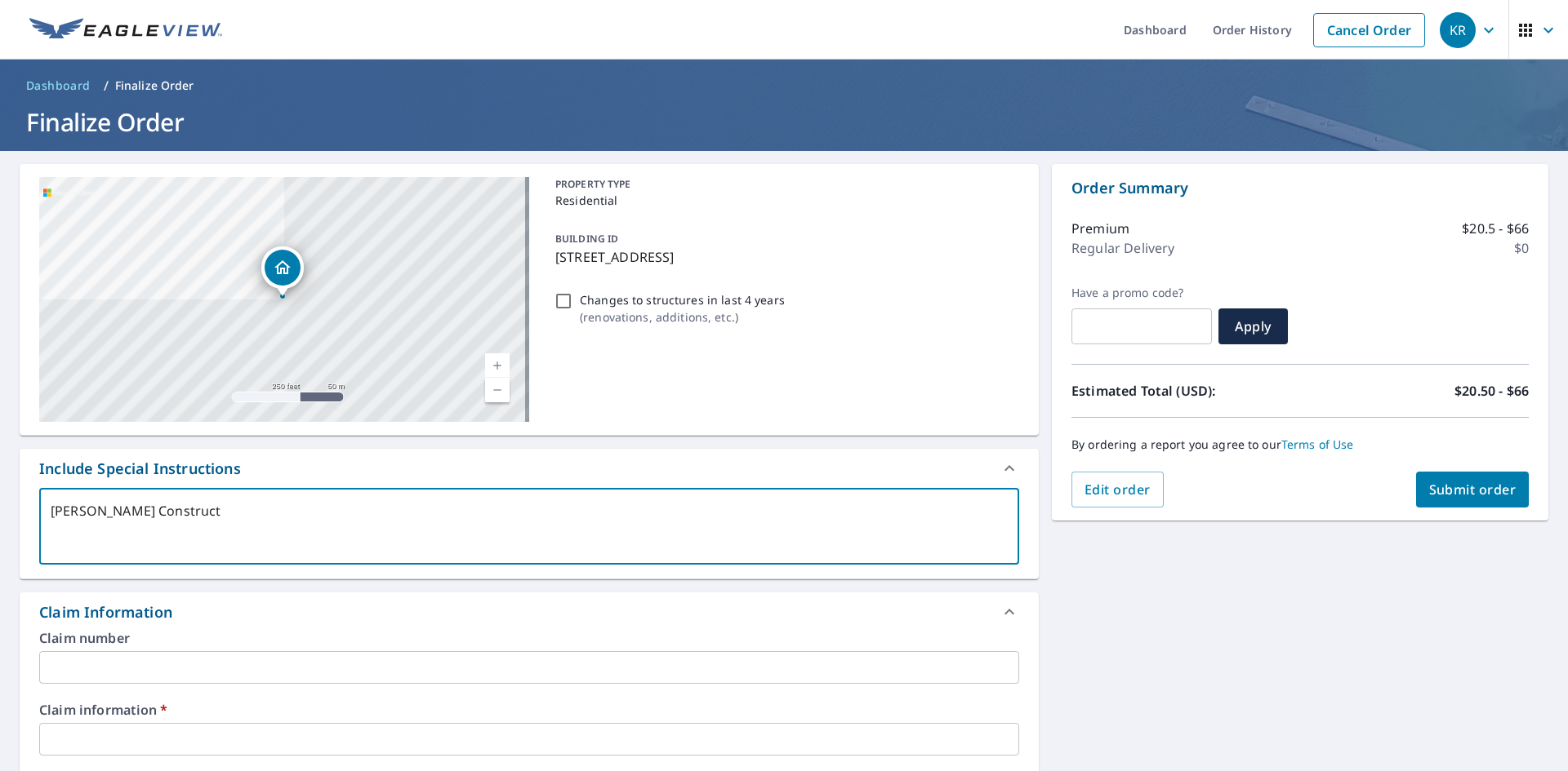
type textarea "[PERSON_NAME] Constructi"
type textarea "x"
checkbox input "true"
type textarea "[PERSON_NAME] Constructio"
type textarea "x"
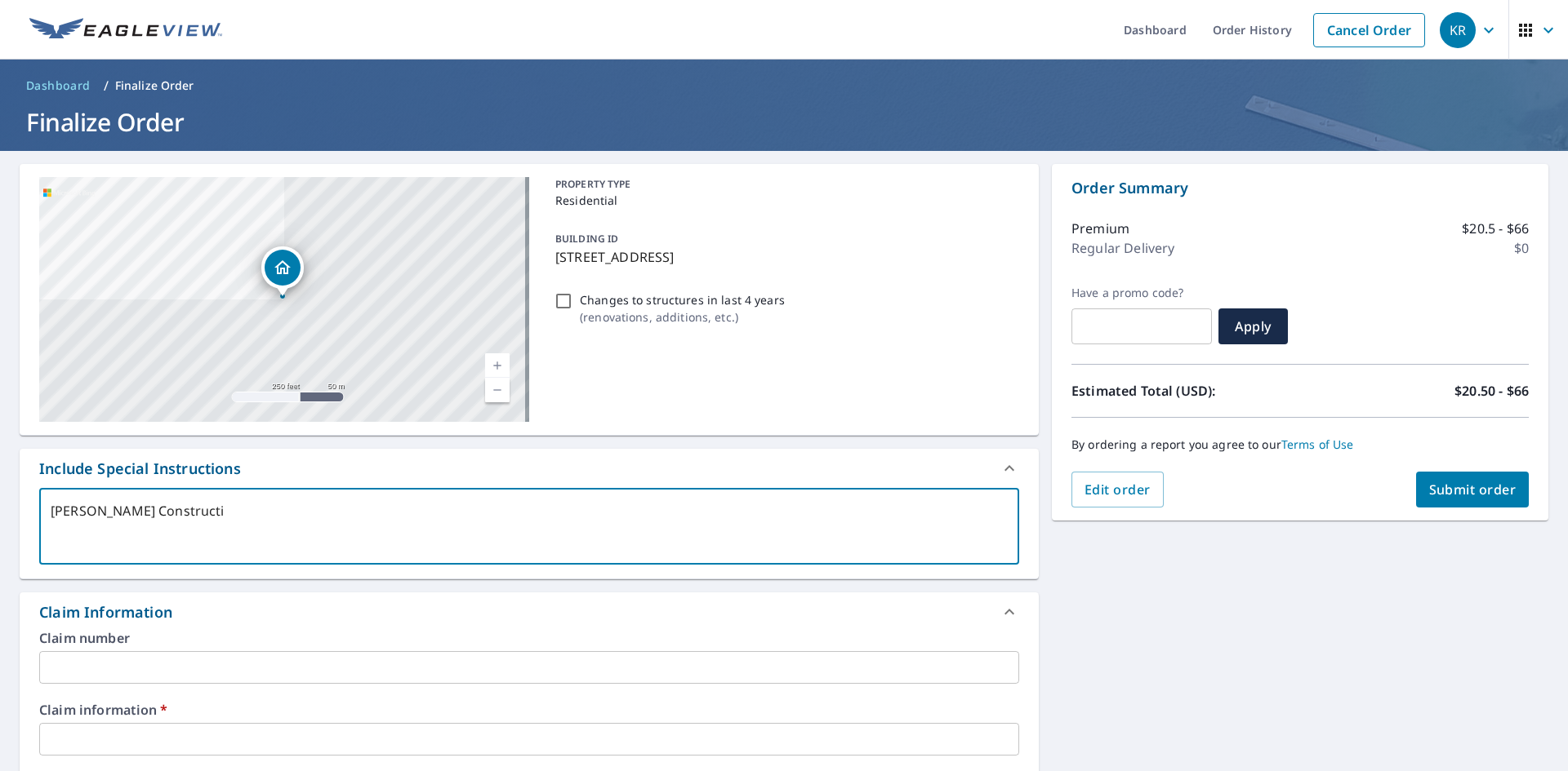
checkbox input "true"
type textarea "[PERSON_NAME] Construction"
type textarea "x"
checkbox input "true"
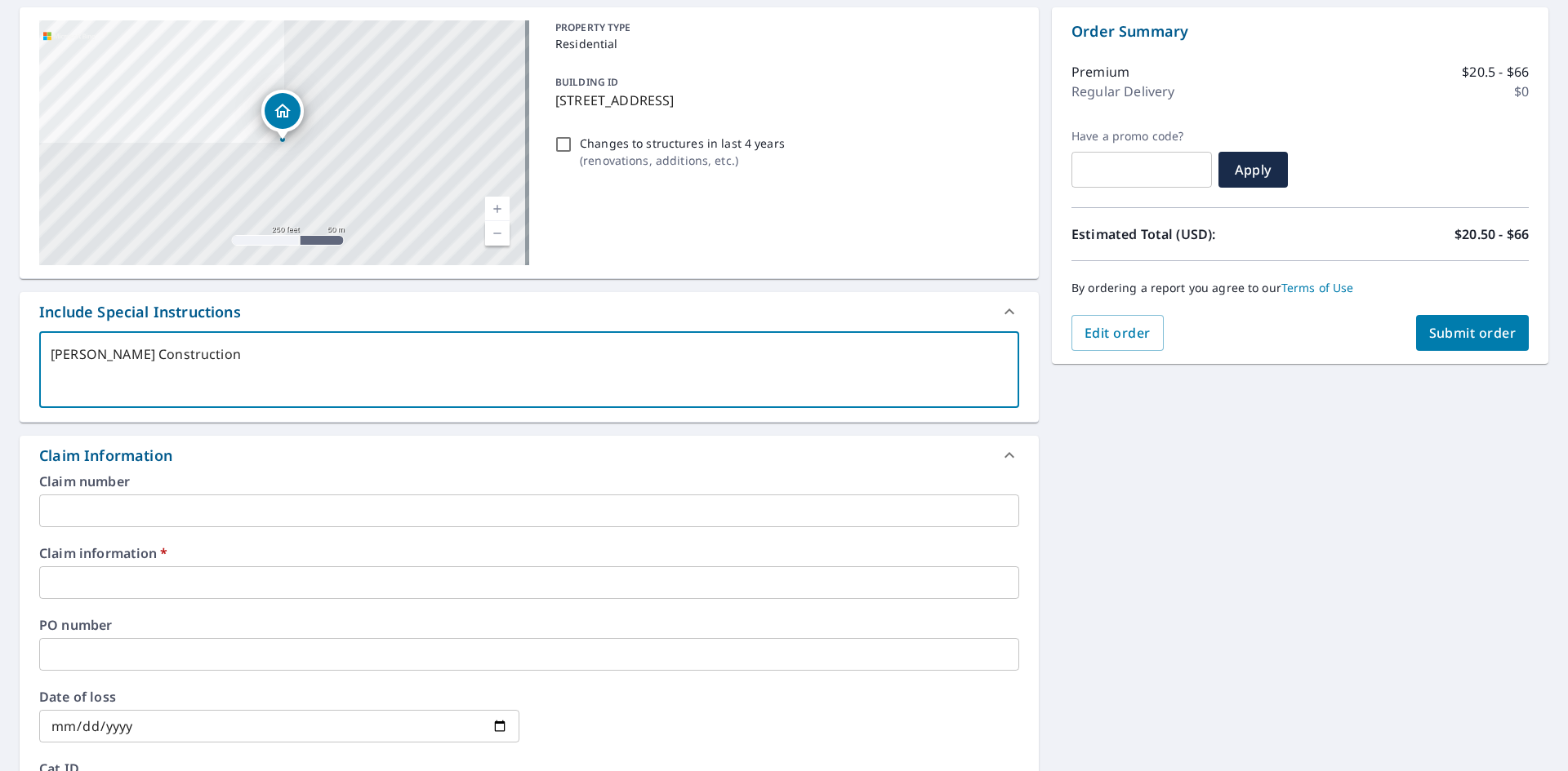
scroll to position [164, 0]
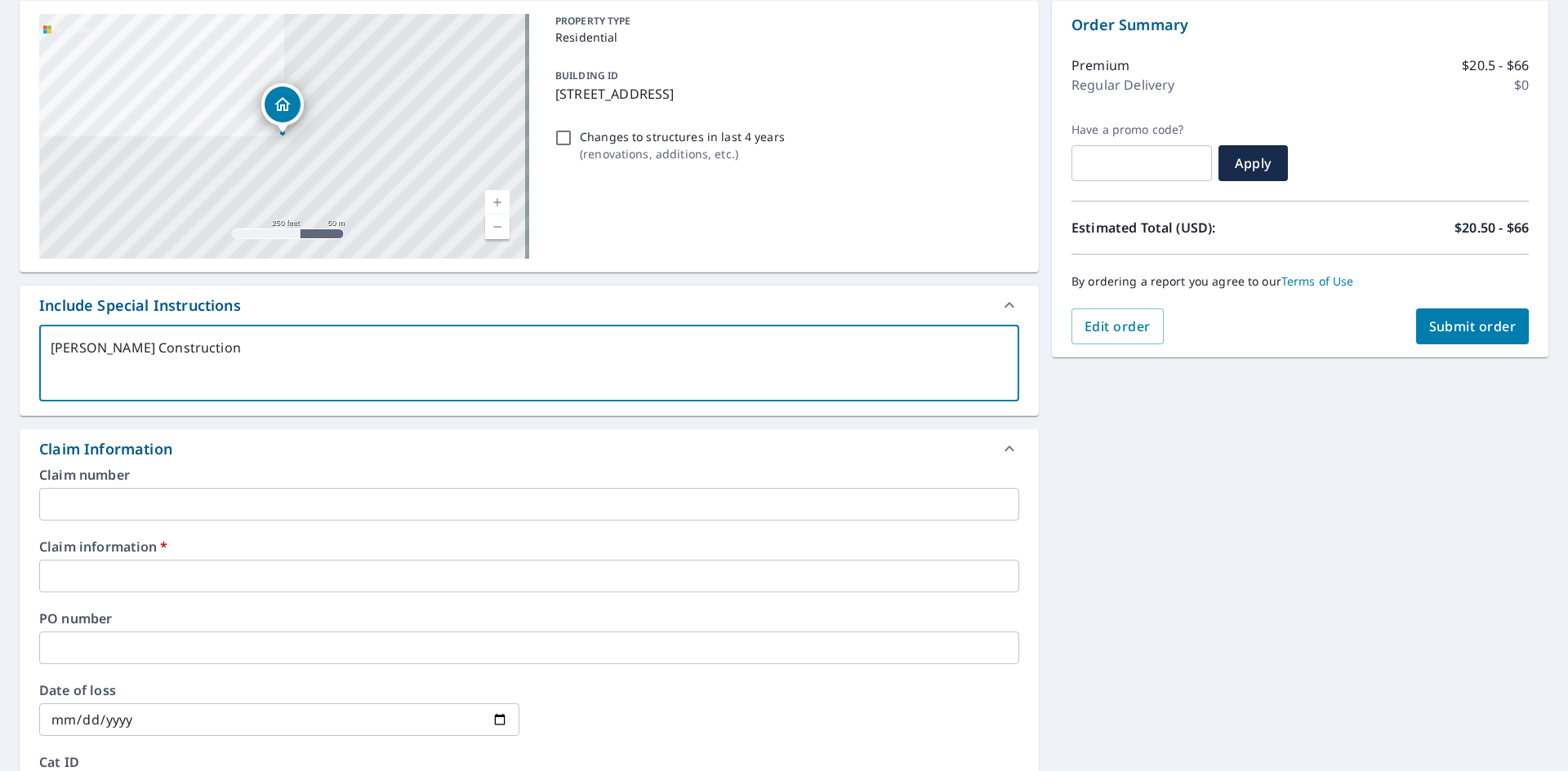
type textarea "[PERSON_NAME] Construction"
click at [209, 593] on input "text" at bounding box center [529, 576] width 980 height 33
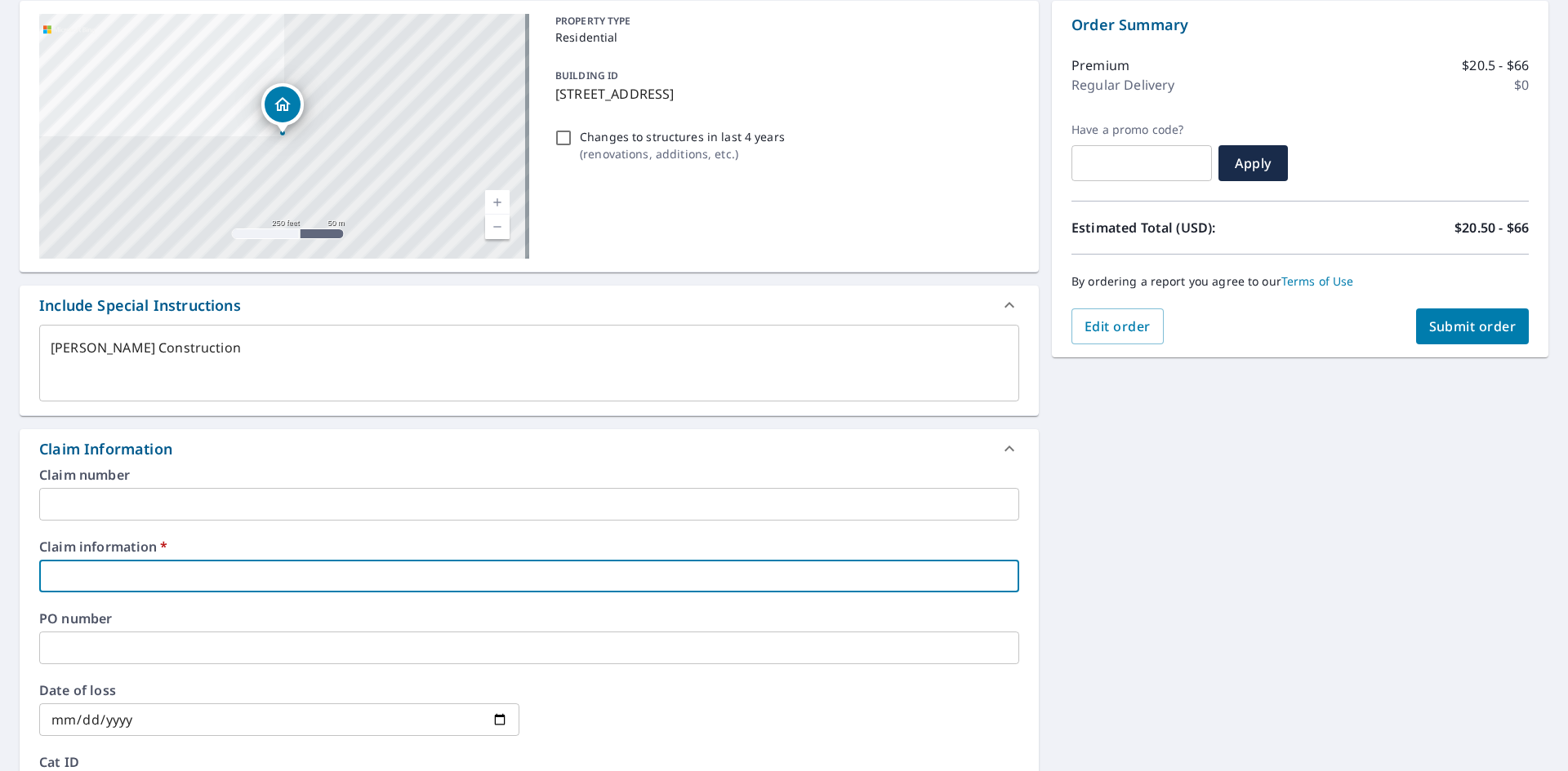
type textarea "x"
type input "6"
checkbox input "true"
type textarea "x"
type input "68"
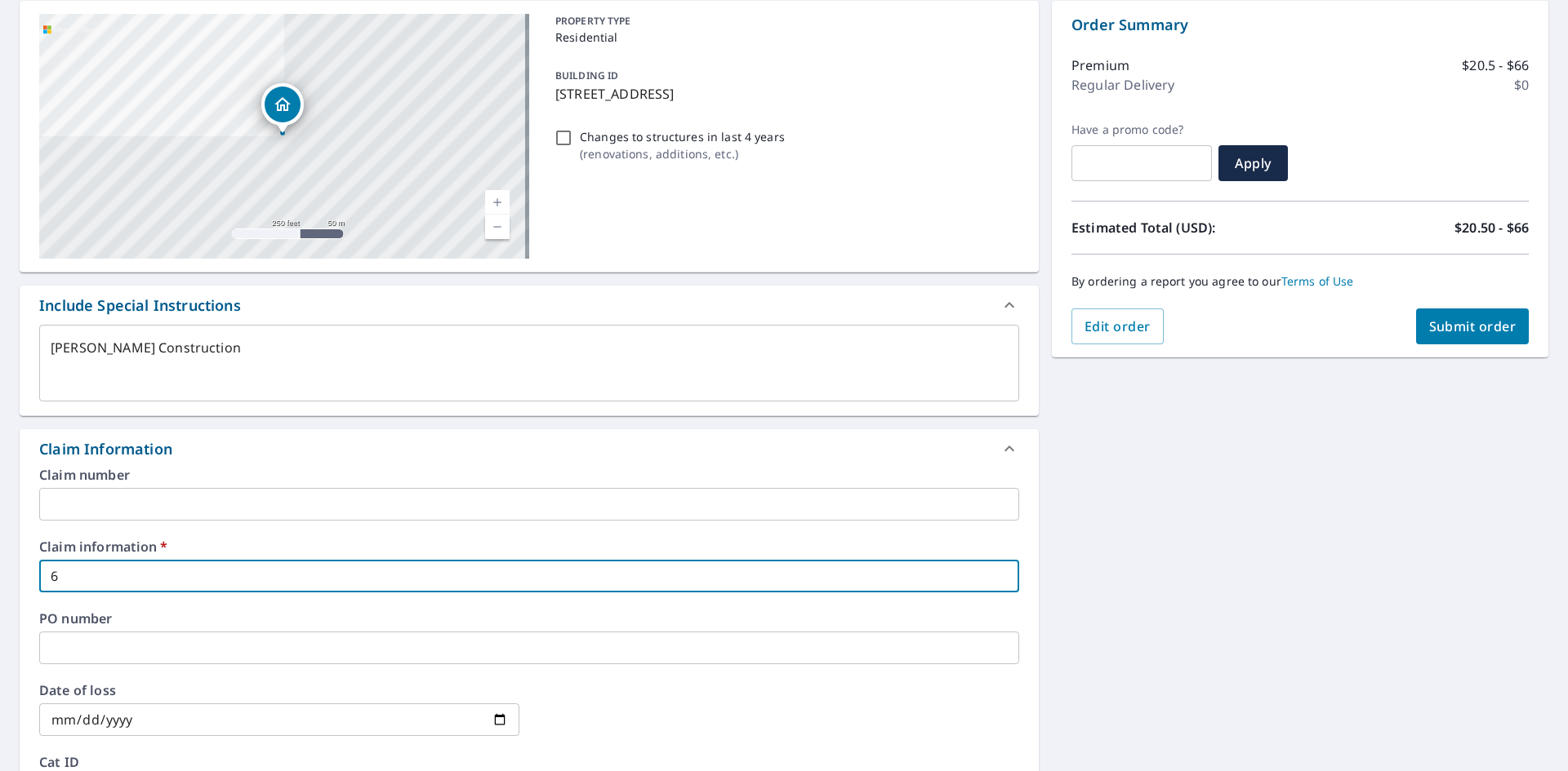
checkbox input "true"
type textarea "x"
type input "685"
checkbox input "true"
type textarea "x"
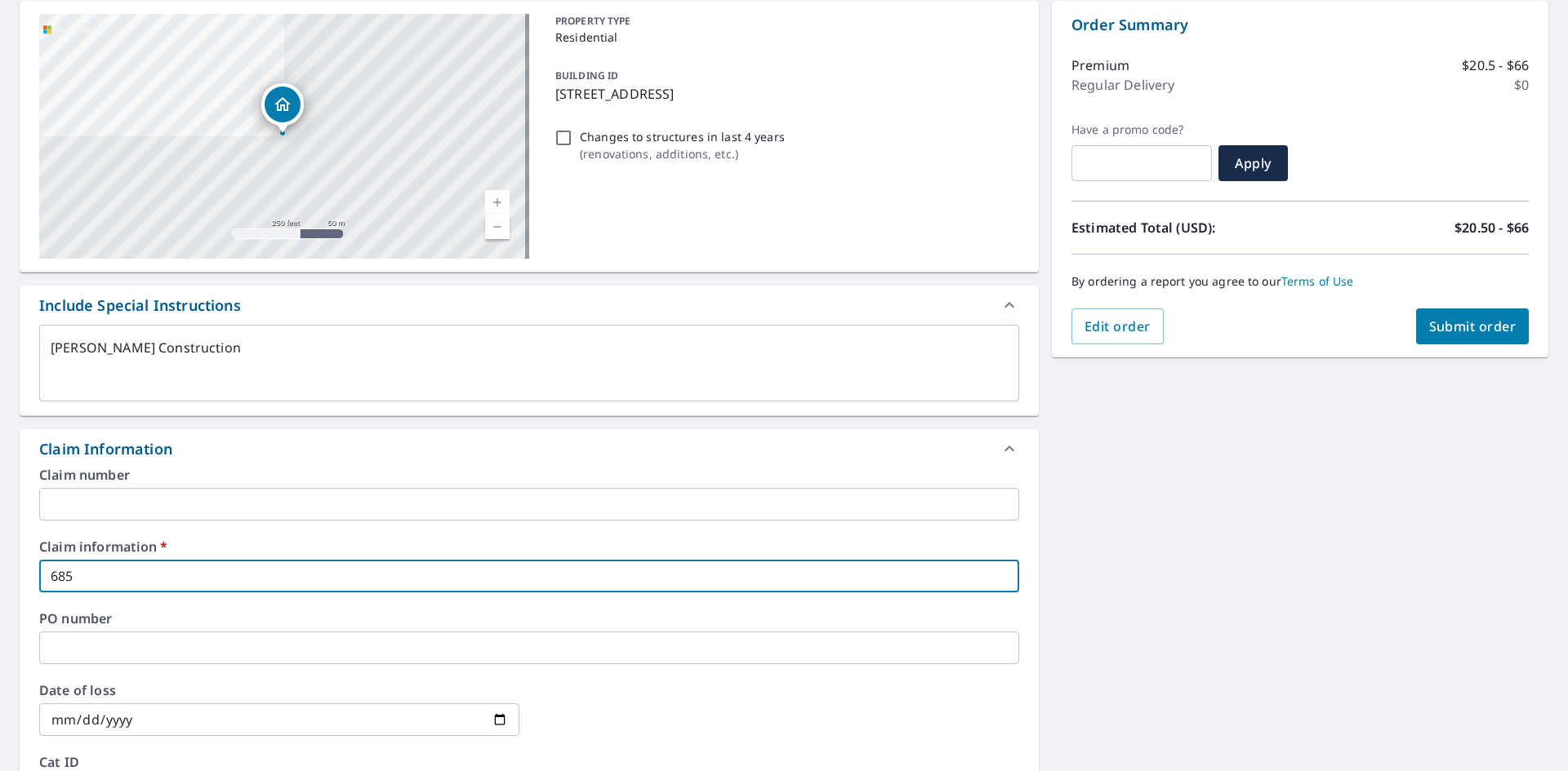
type input "6853"
checkbox input "true"
type textarea "x"
type input "68535"
checkbox input "true"
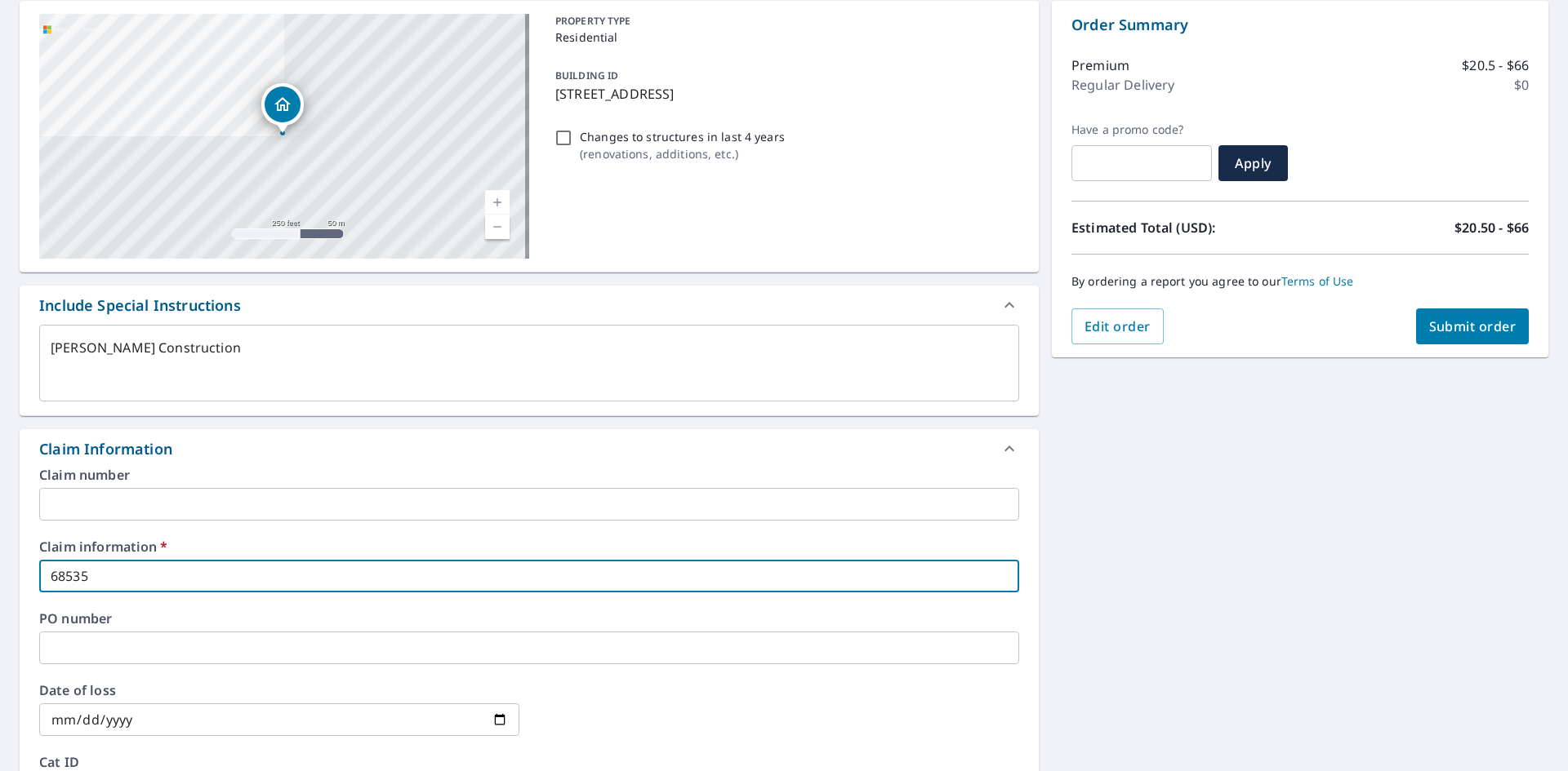
type textarea "x"
type input "685359"
checkbox input "true"
type input "685359 [PERSON_NAME] Construction"
type textarea "x"
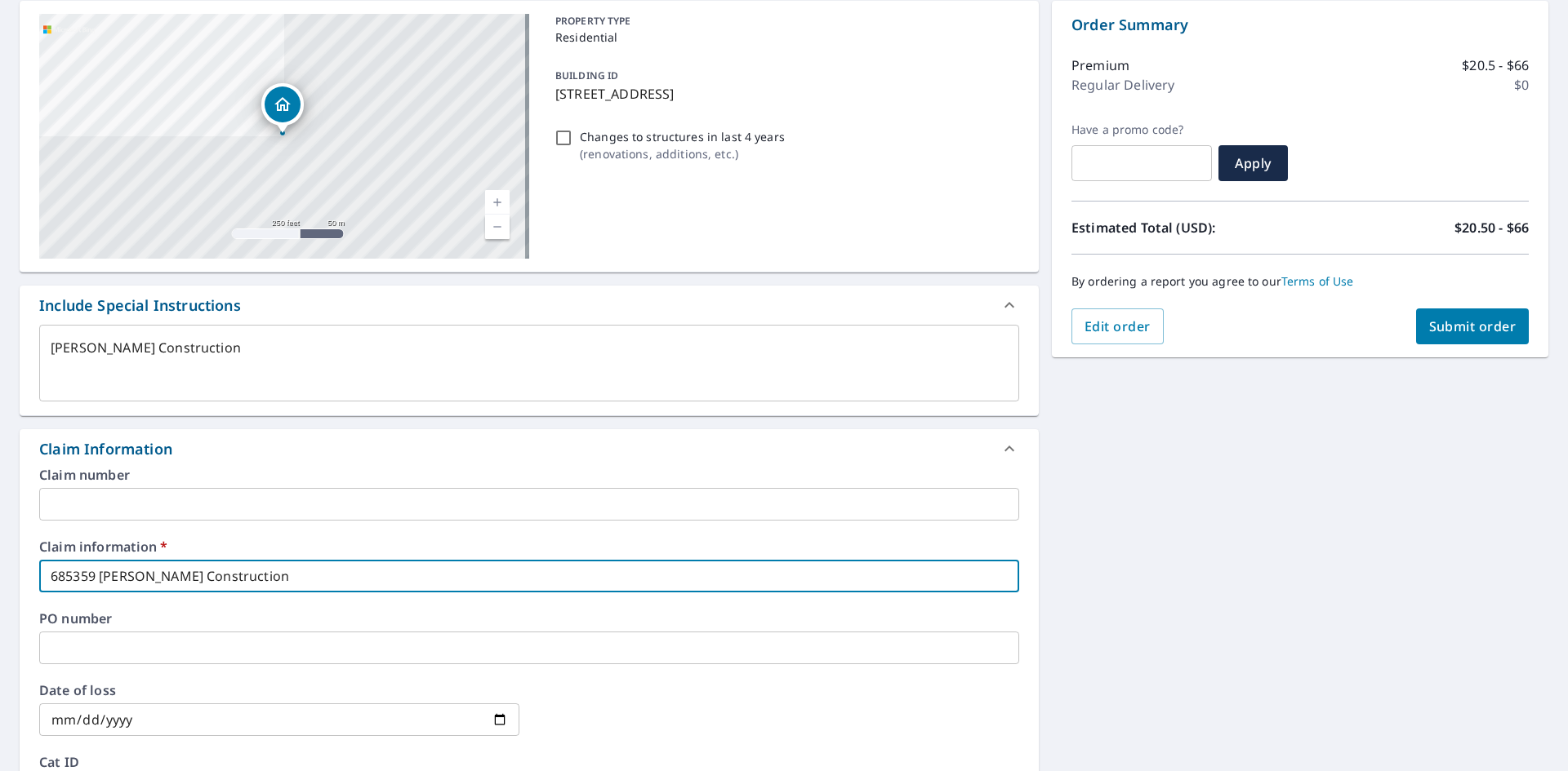
checkbox input "true"
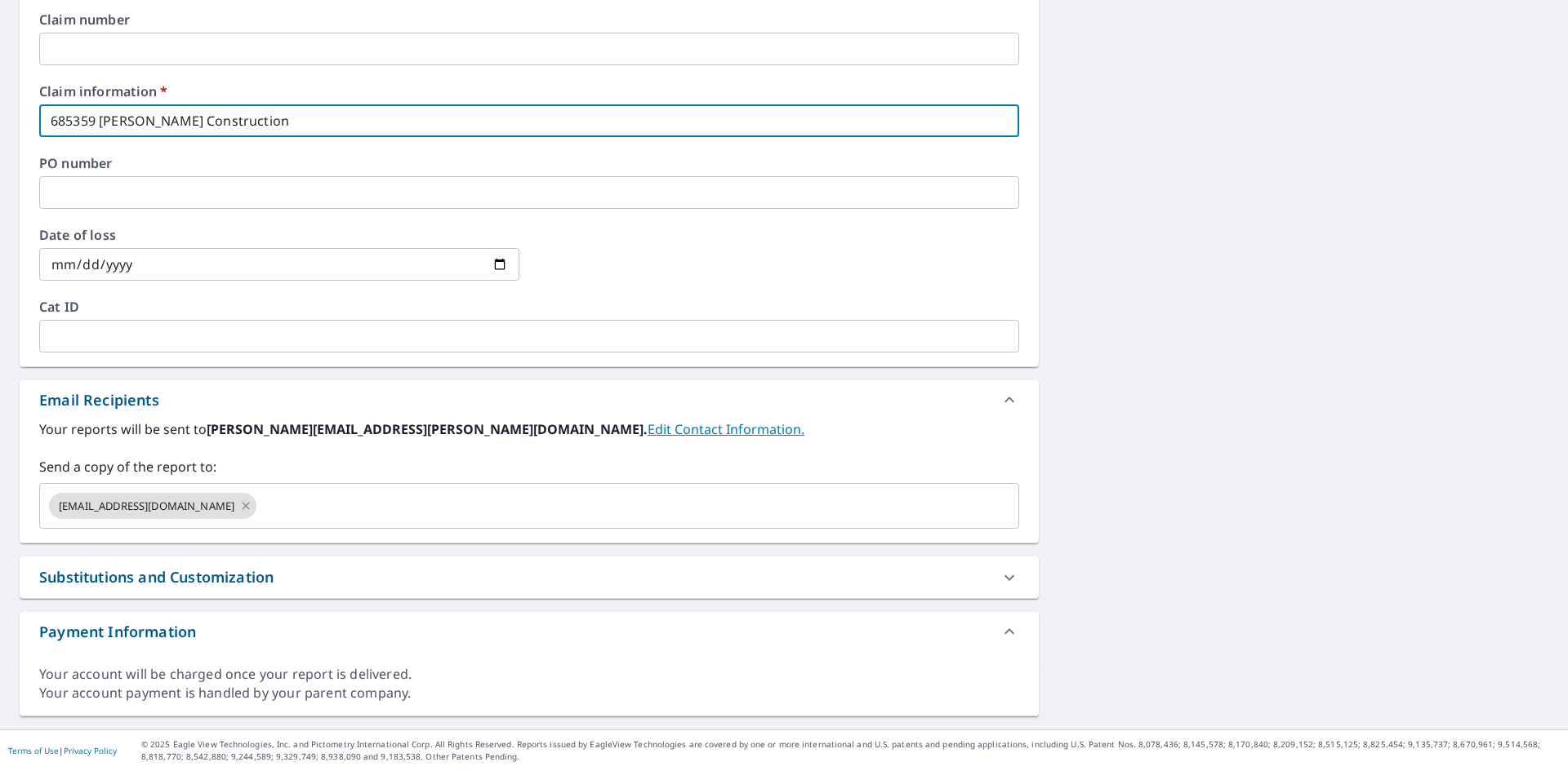
scroll to position [701, 0]
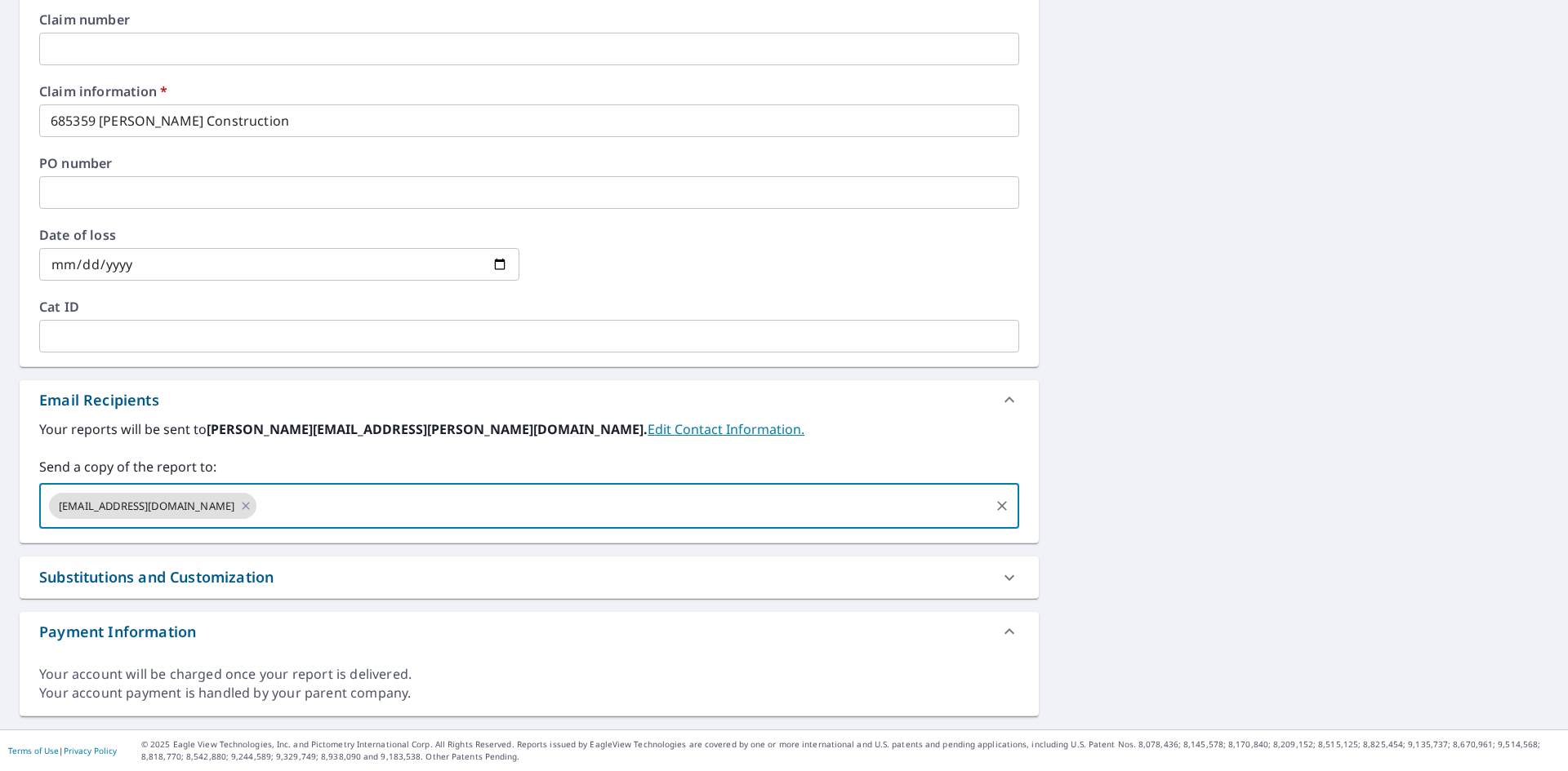
click at [259, 491] on input "text" at bounding box center [623, 506] width 728 height 31
type input "J"
type input "[EMAIL_ADDRESS][DOMAIN_NAME]"
type textarea "x"
checkbox input "true"
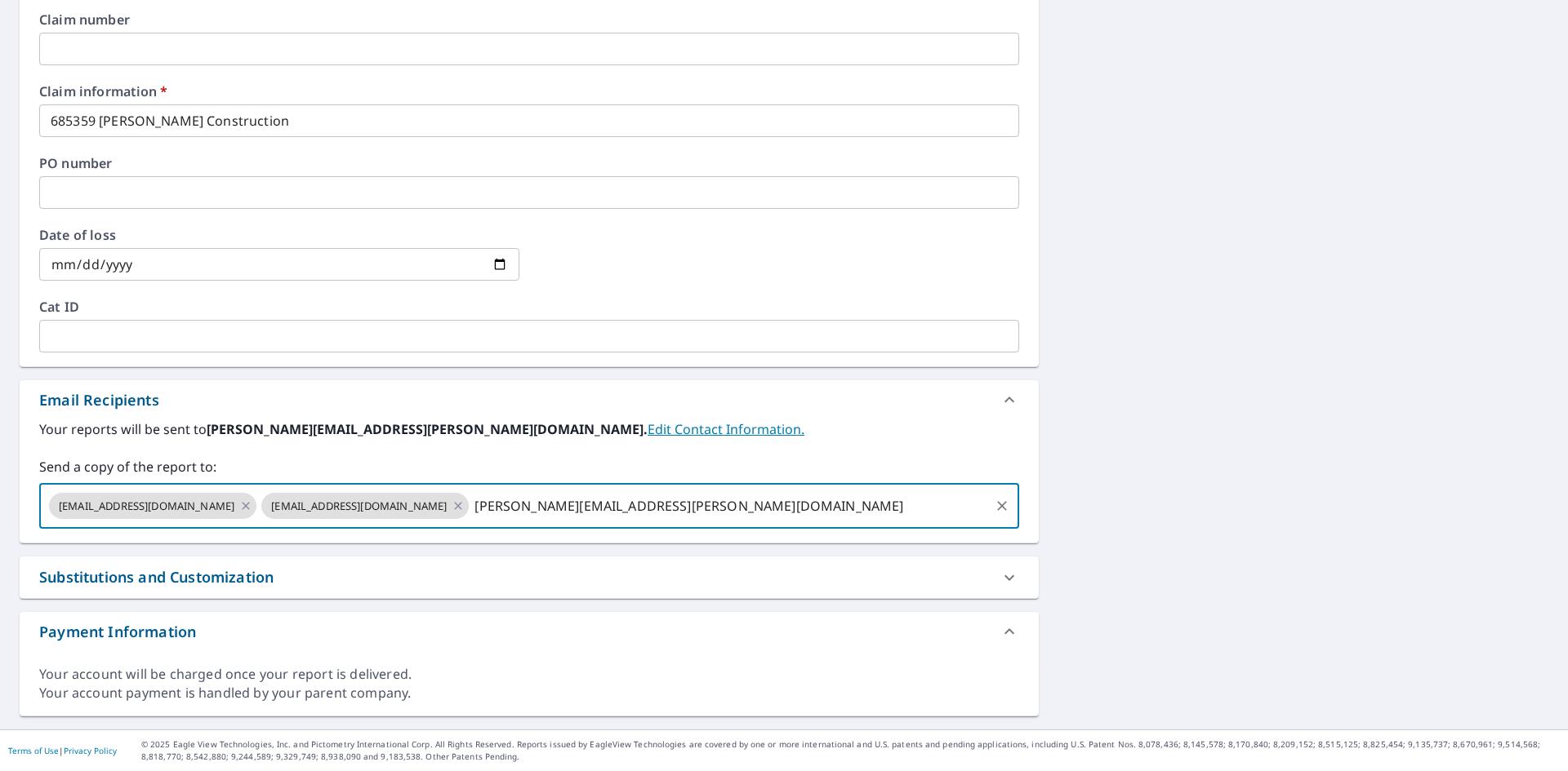
type input "[PERSON_NAME][EMAIL_ADDRESS][PERSON_NAME][DOMAIN_NAME]"
type textarea "x"
checkbox input "true"
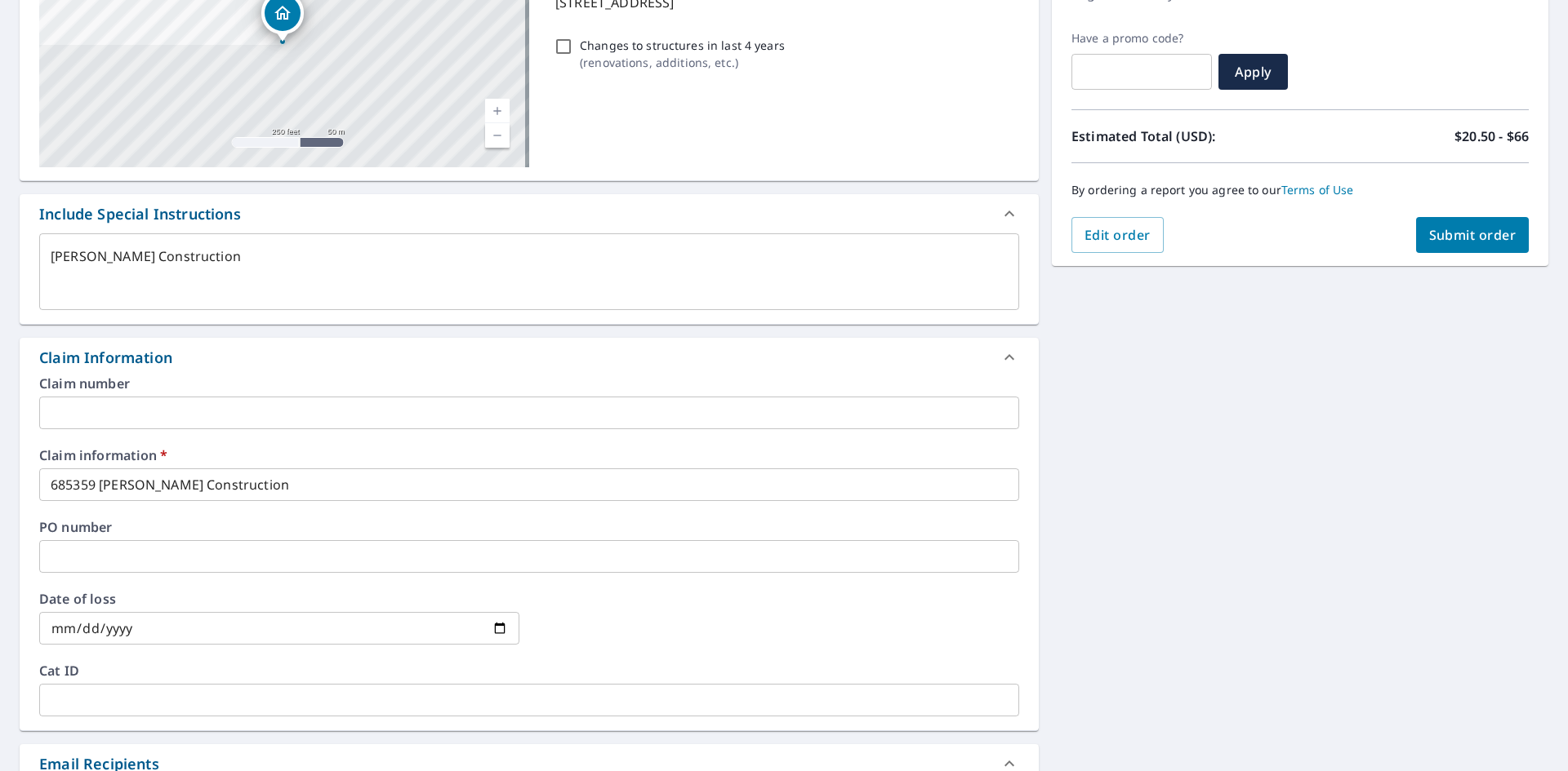
scroll to position [211, 0]
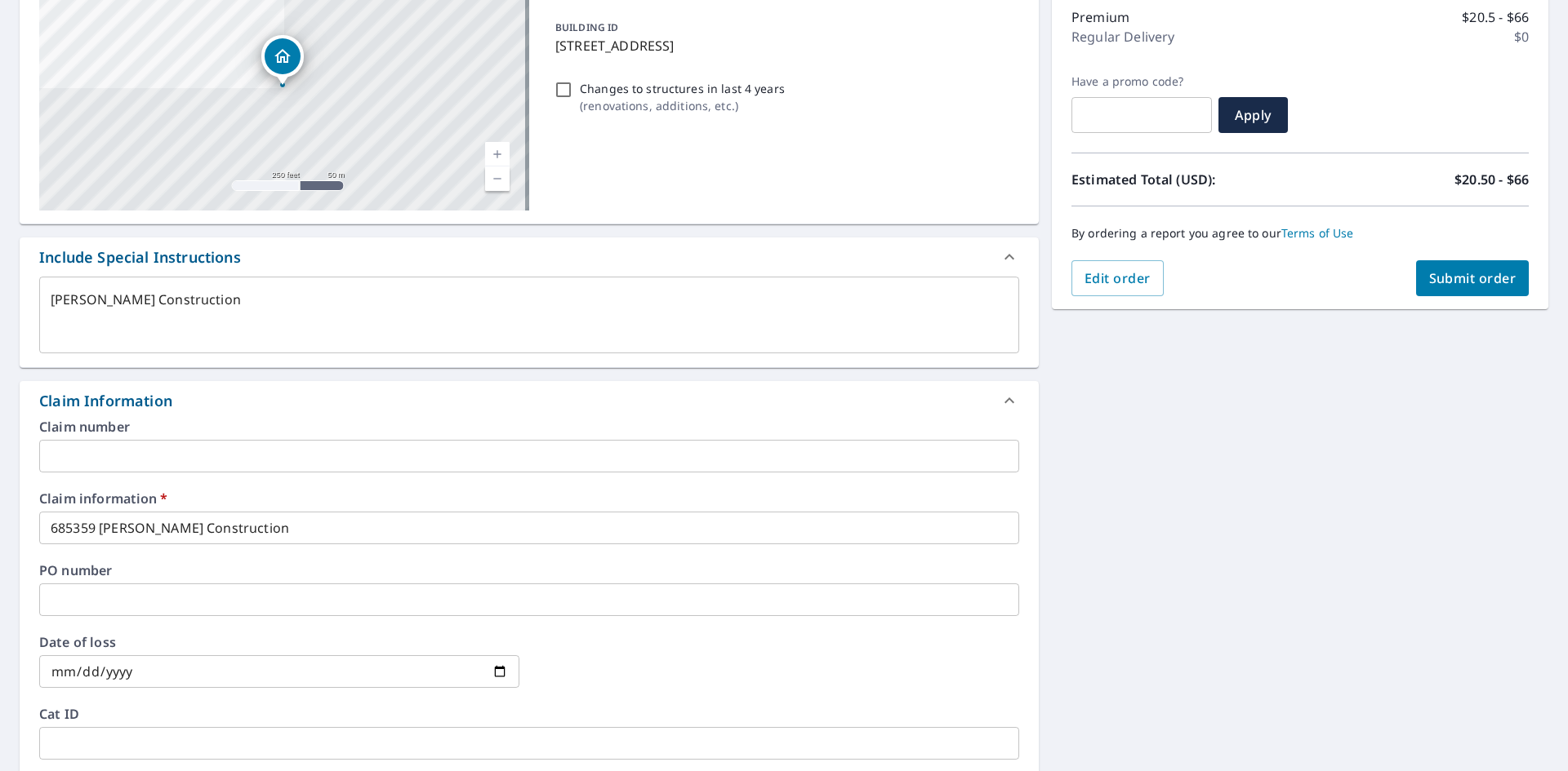
click at [1450, 287] on button "Submit order" at bounding box center [1473, 278] width 113 height 36
type textarea "x"
checkbox input "true"
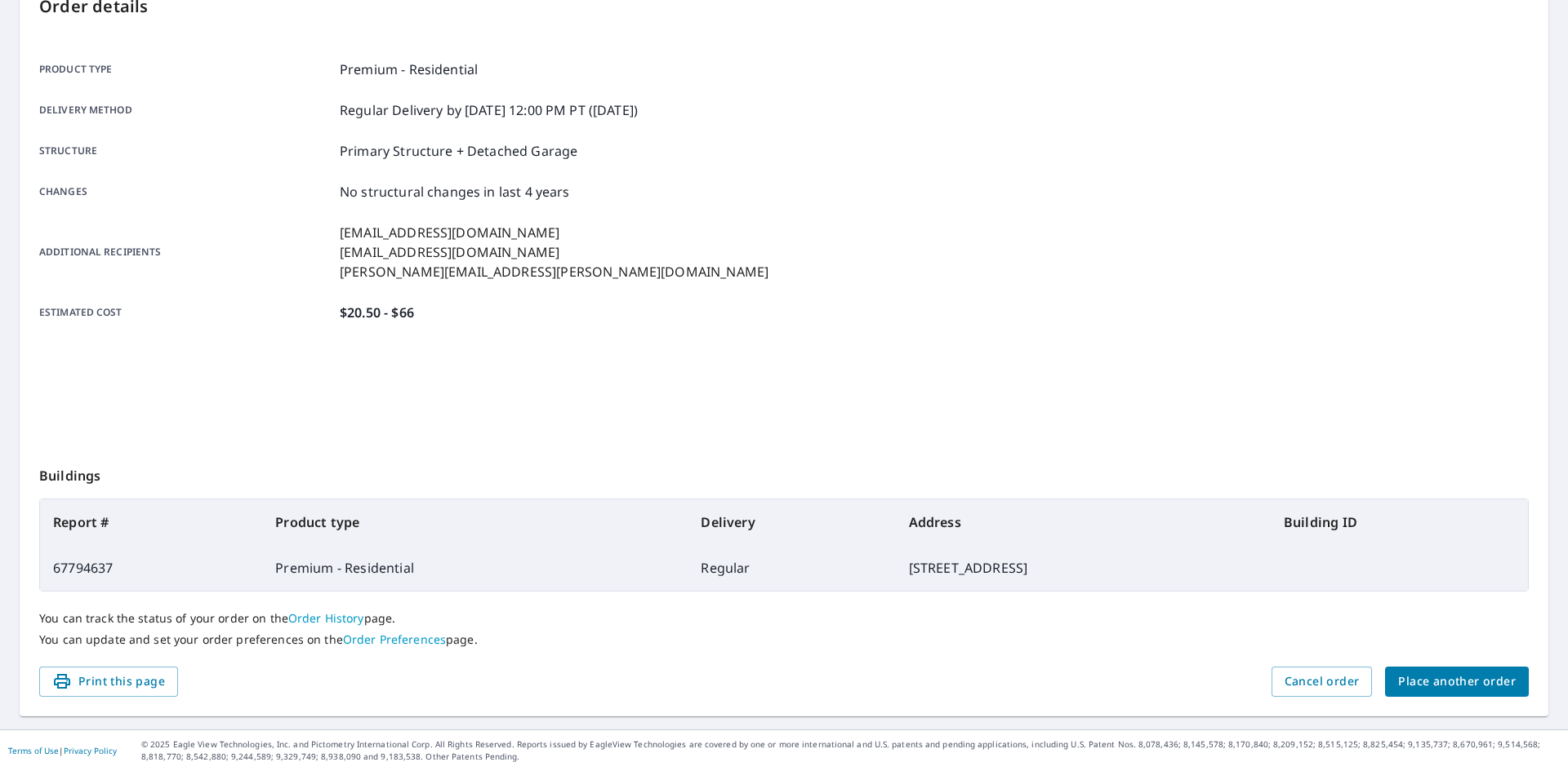
scroll to position [194, 0]
